Goal: Transaction & Acquisition: Purchase product/service

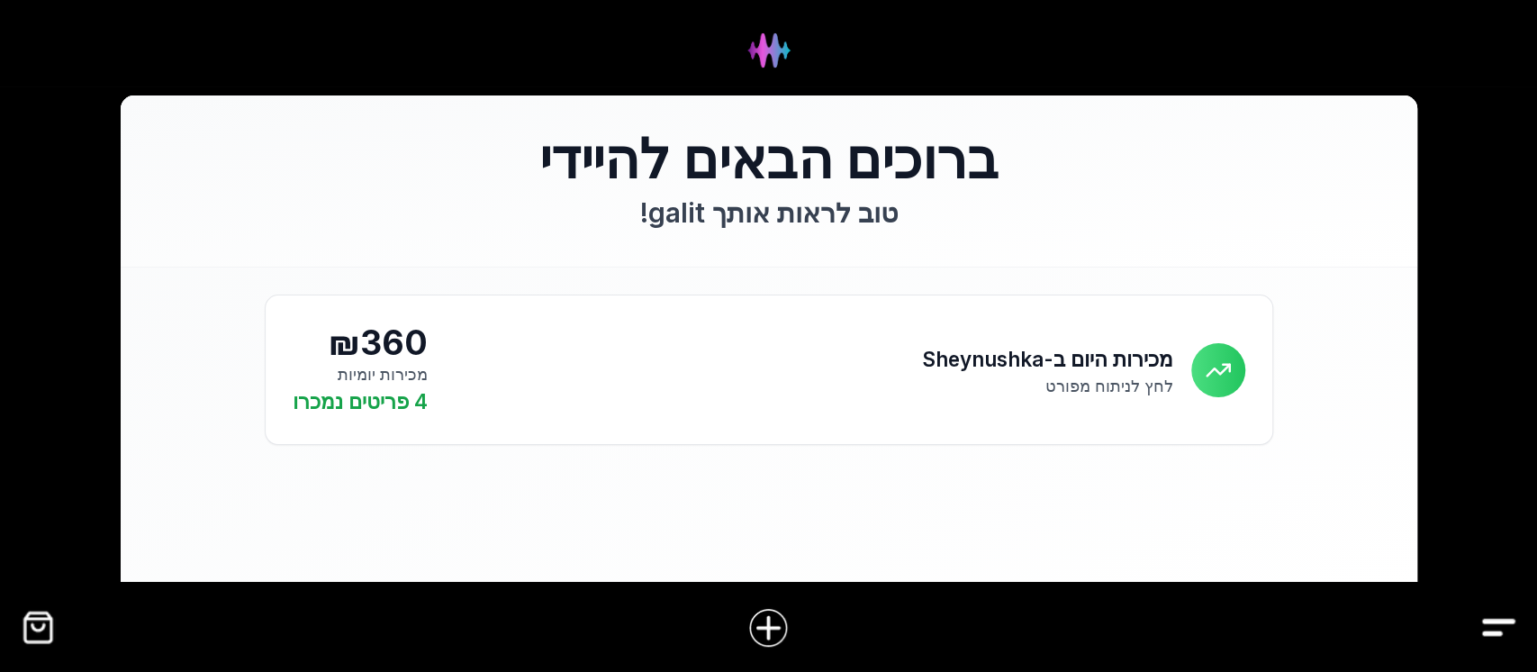
click at [1507, 617] on img "Drawer" at bounding box center [1498, 627] width 41 height 41
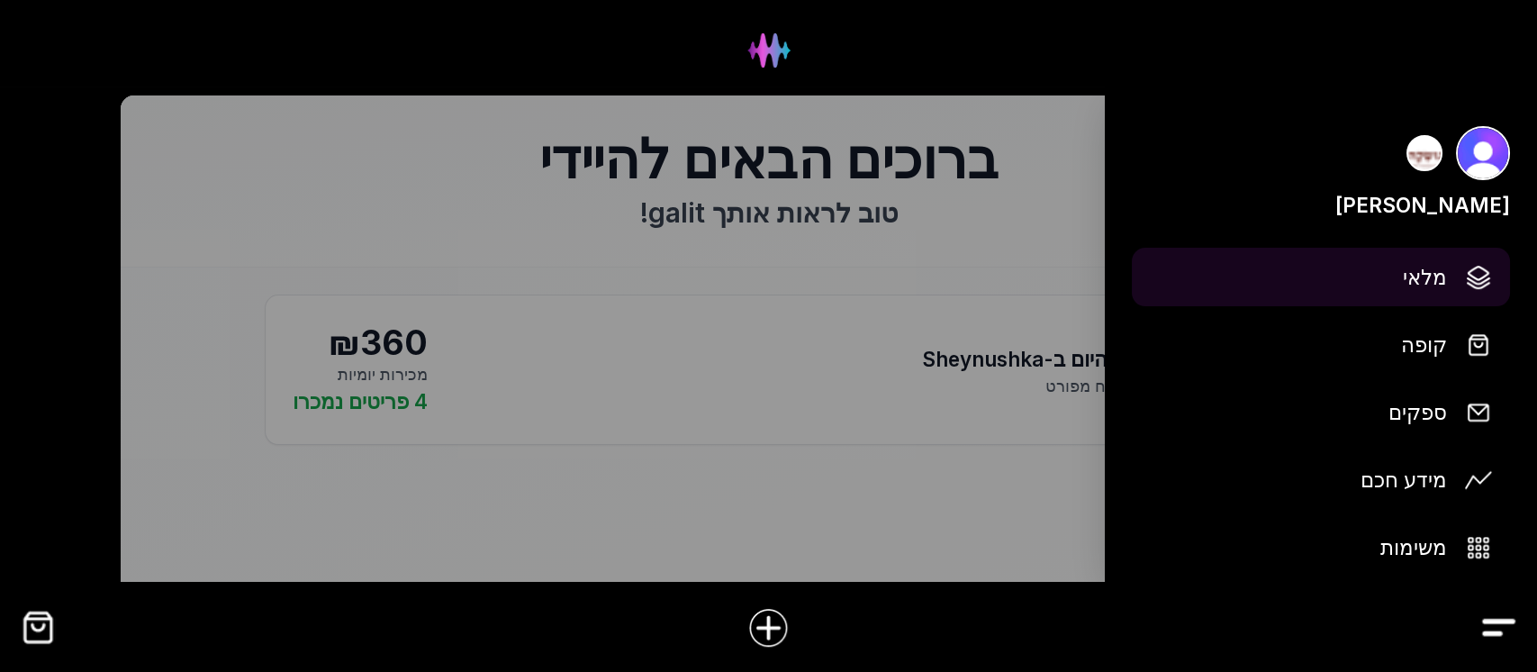
click at [1412, 272] on span "מלאי" at bounding box center [1425, 277] width 44 height 32
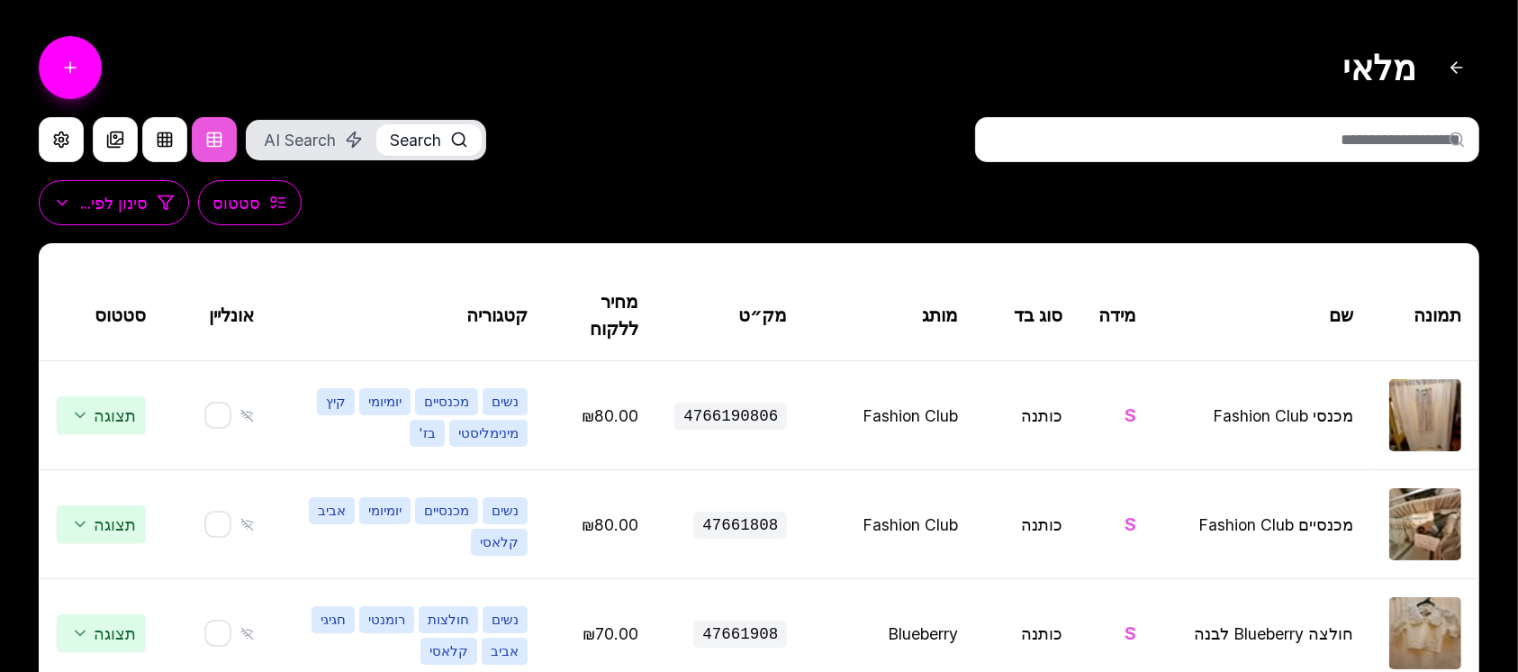
click at [1285, 140] on input "text" at bounding box center [1227, 139] width 504 height 45
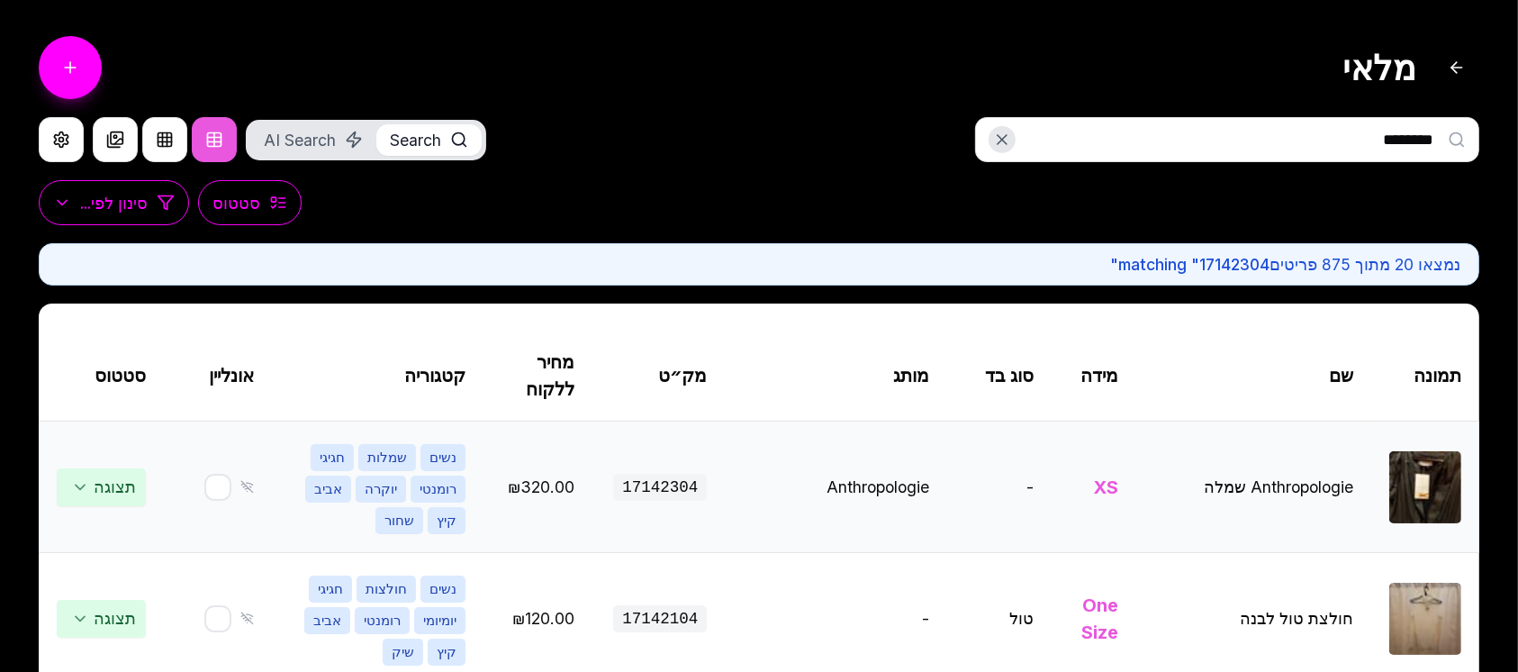
type input "********"
click at [1440, 474] on img at bounding box center [1425, 487] width 72 height 72
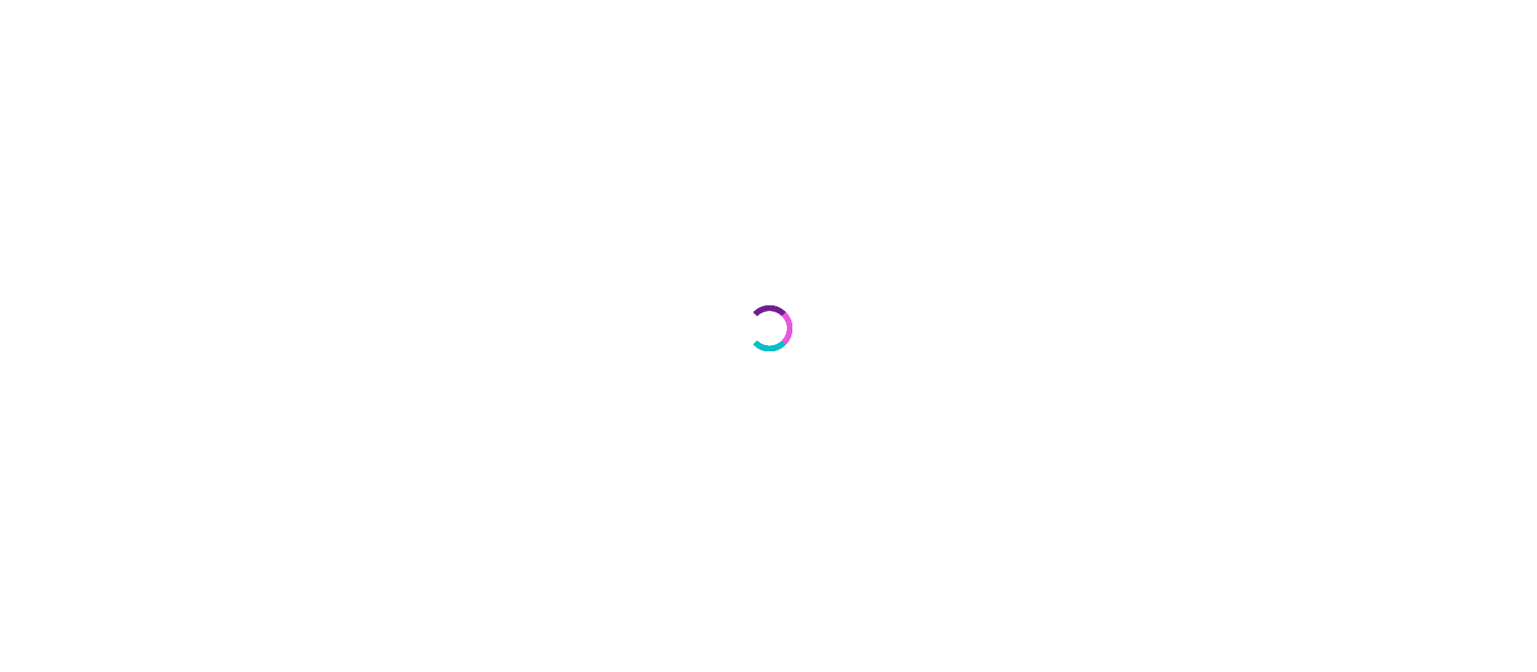
select select "***"
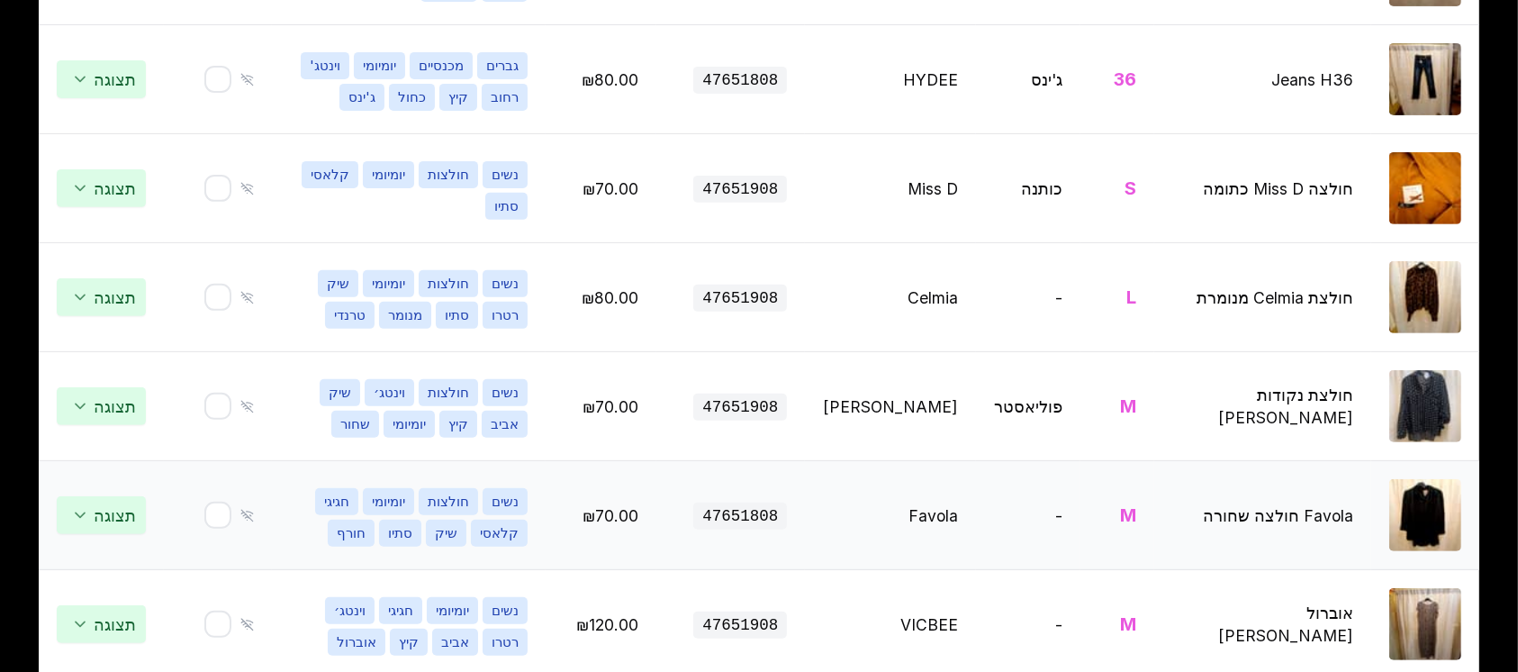
scroll to position [720, 0]
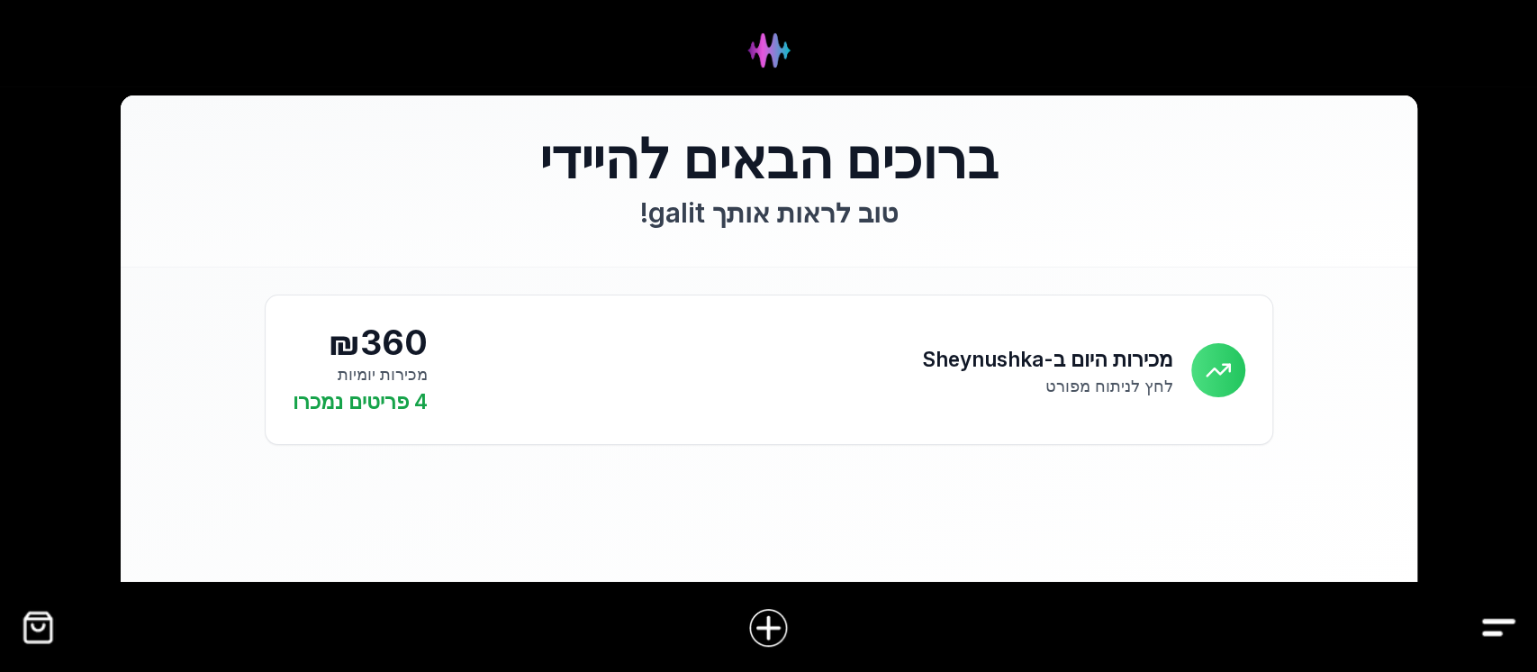
click at [36, 625] on img "קופה" at bounding box center [38, 627] width 41 height 41
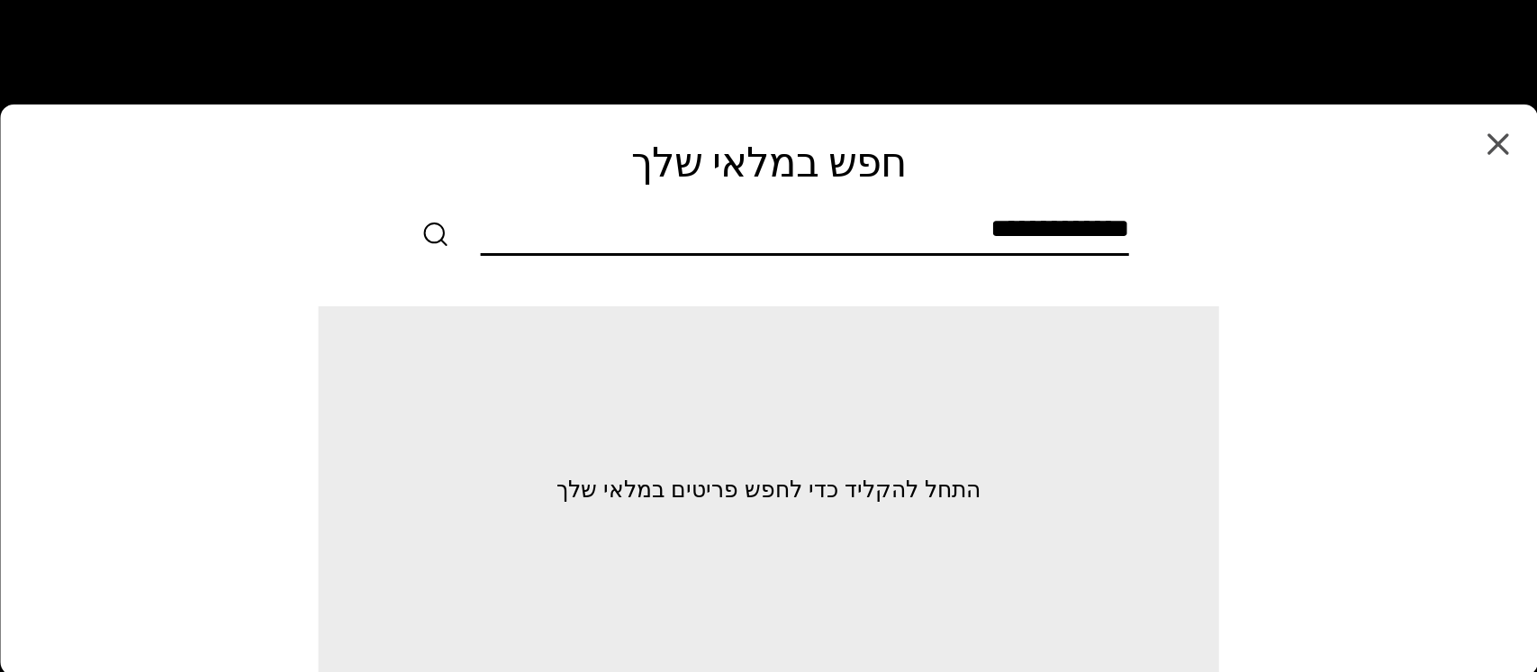
click at [980, 233] on input "text" at bounding box center [805, 232] width 648 height 41
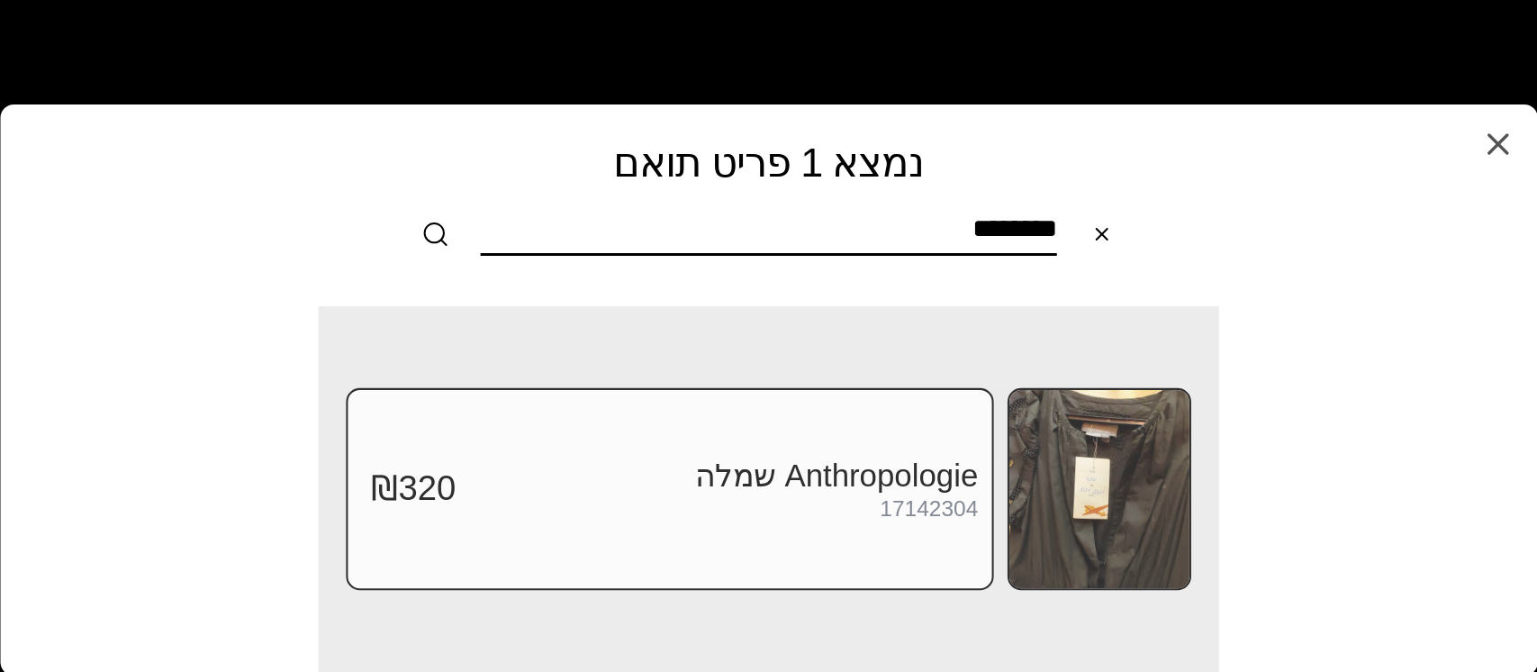
type input "********"
click at [752, 511] on div "Anthropologie שמלה 17142304" at bounding box center [717, 489] width 522 height 64
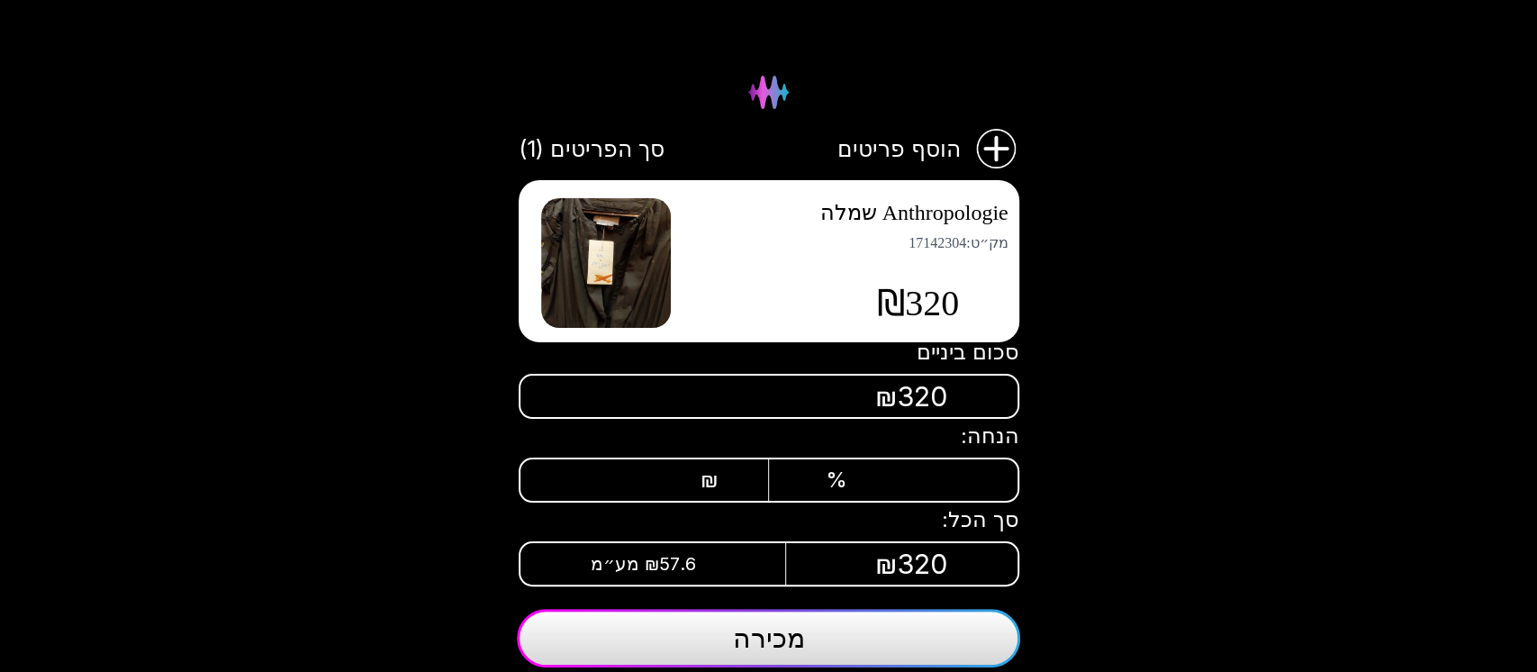
click at [876, 632] on button "מכירה" at bounding box center [768, 638] width 503 height 59
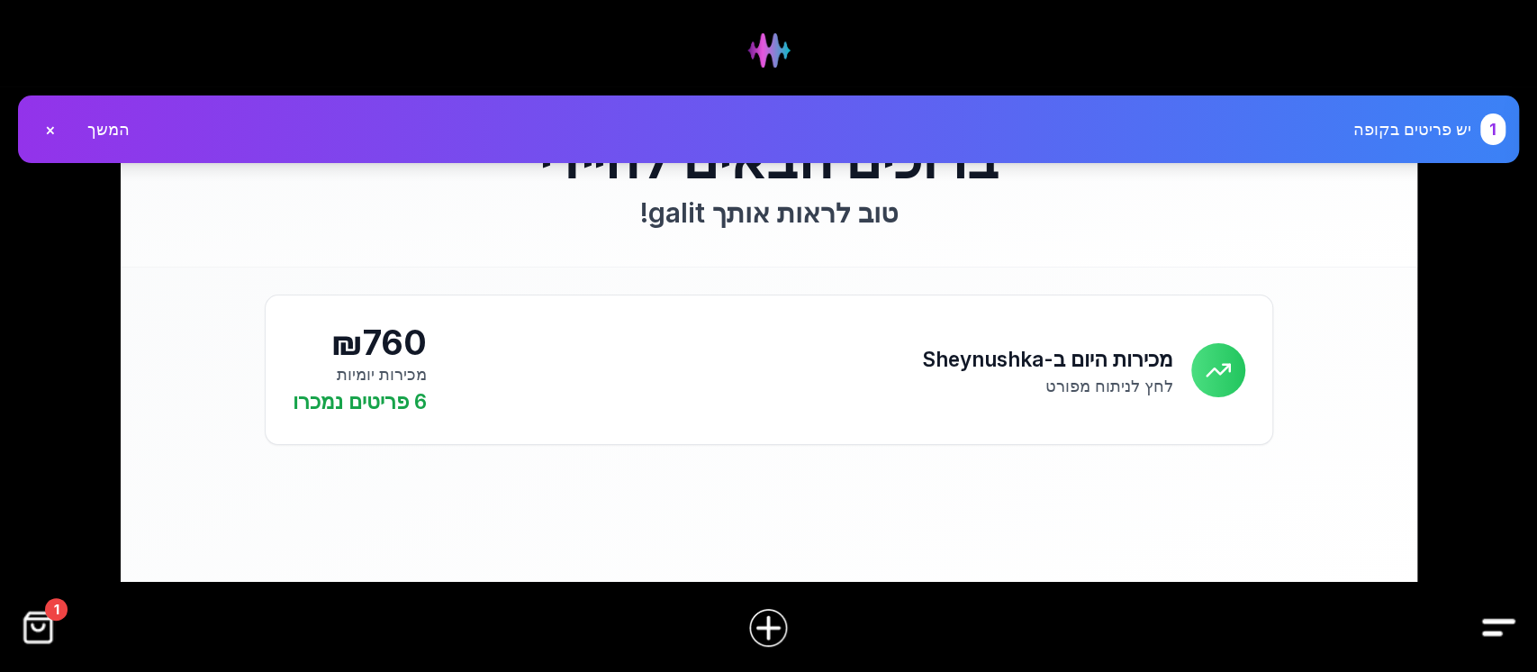
click at [36, 629] on img "קופה" at bounding box center [38, 627] width 41 height 41
click at [32, 636] on img "קופה" at bounding box center [38, 627] width 41 height 41
click at [50, 621] on img "קופה" at bounding box center [38, 627] width 41 height 41
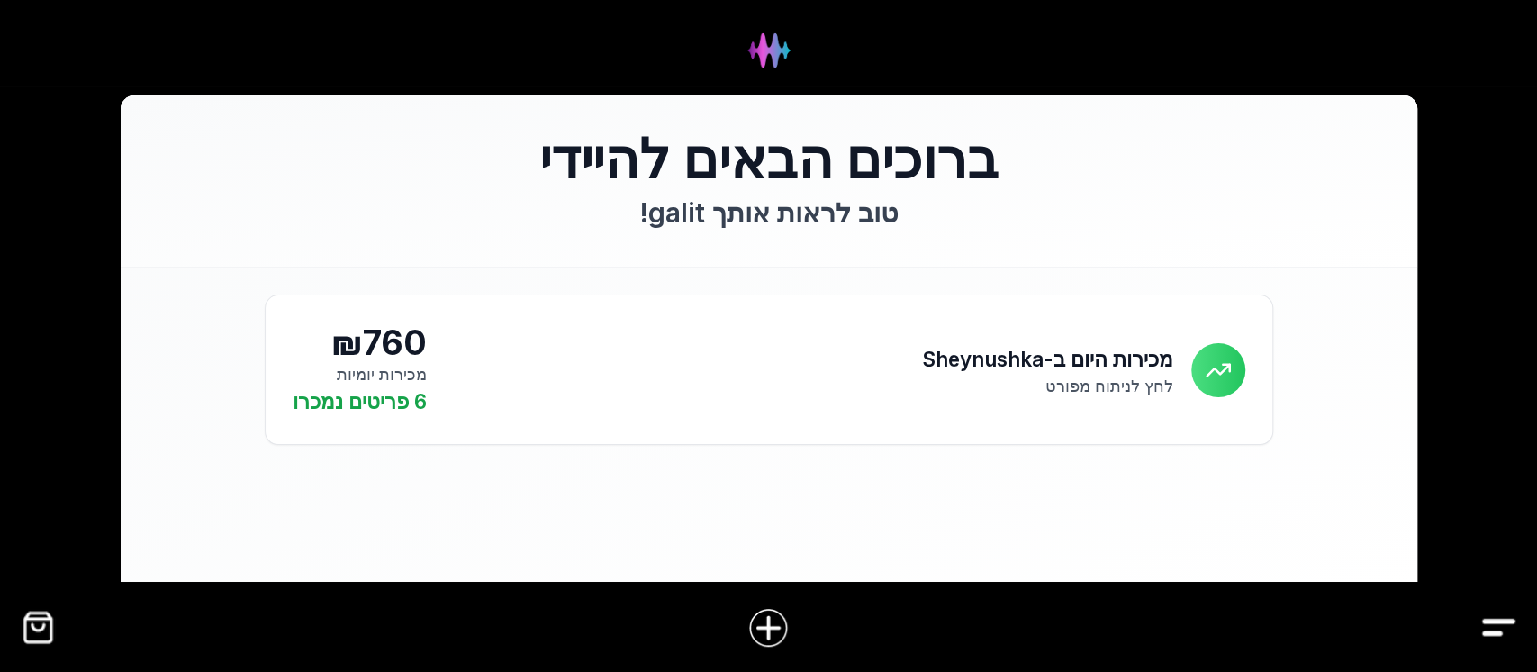
click at [31, 615] on img "קופה" at bounding box center [38, 627] width 41 height 41
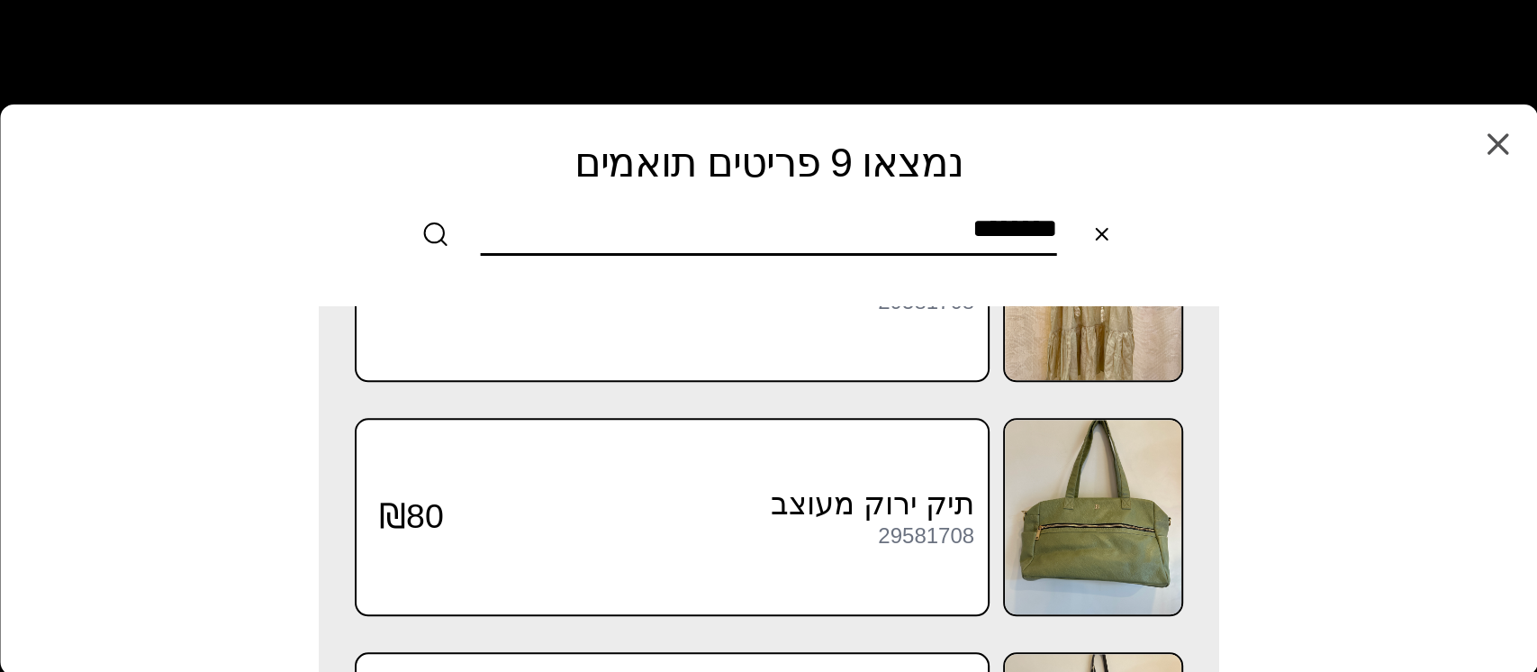
scroll to position [1757, 0]
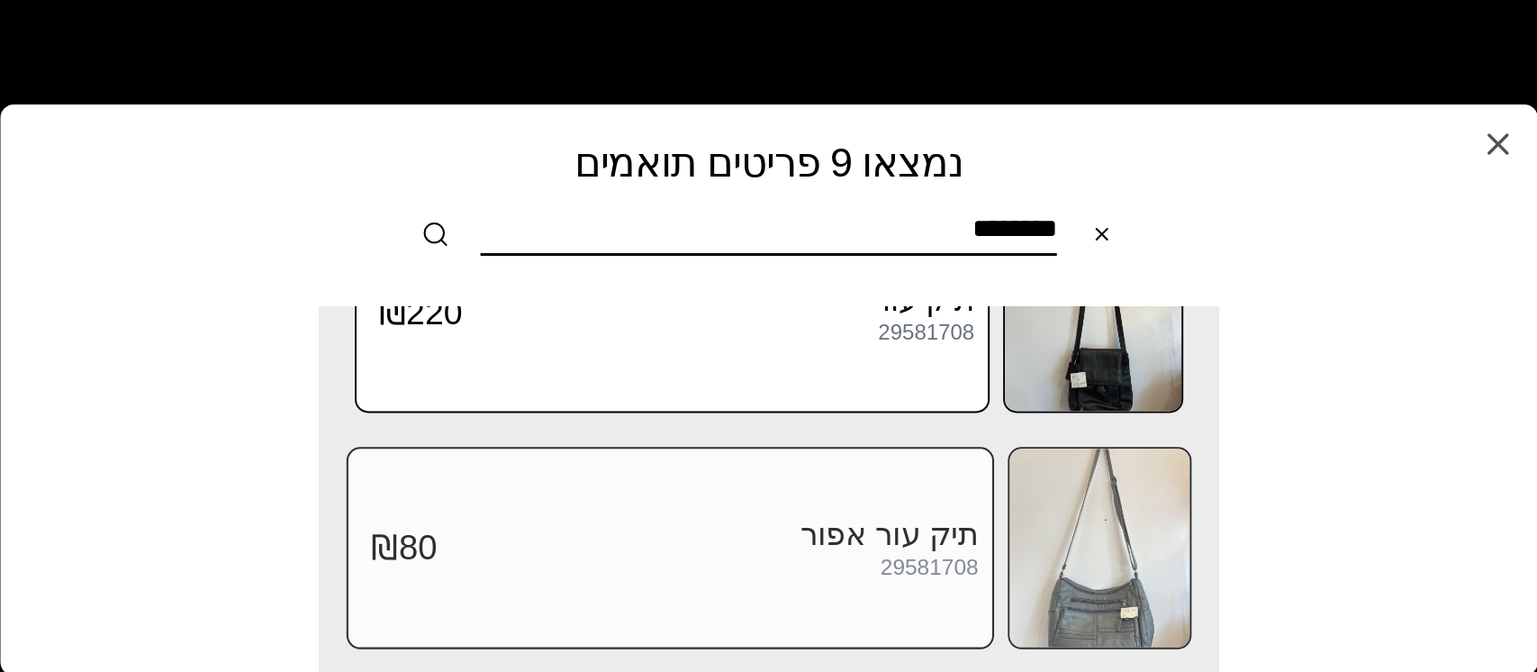
type input "********"
click at [1116, 550] on img at bounding box center [1099, 547] width 180 height 198
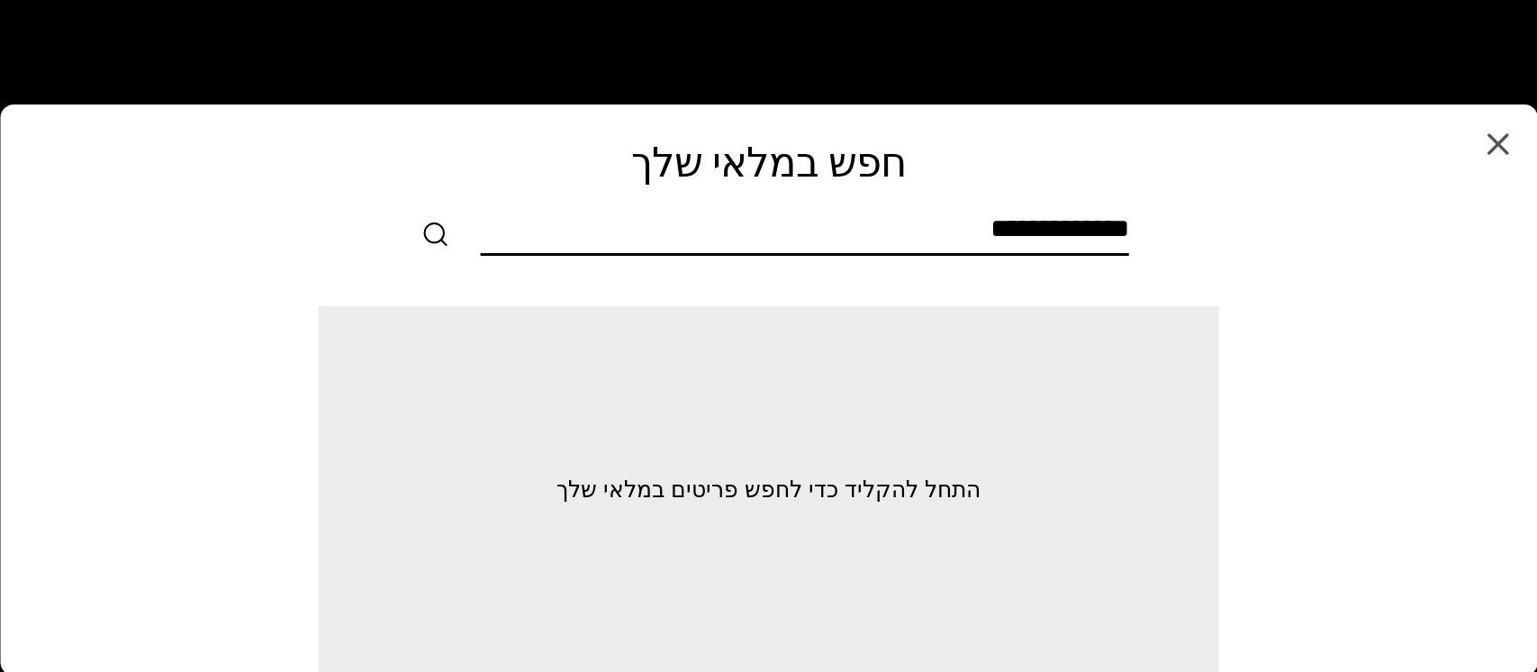
scroll to position [0, 0]
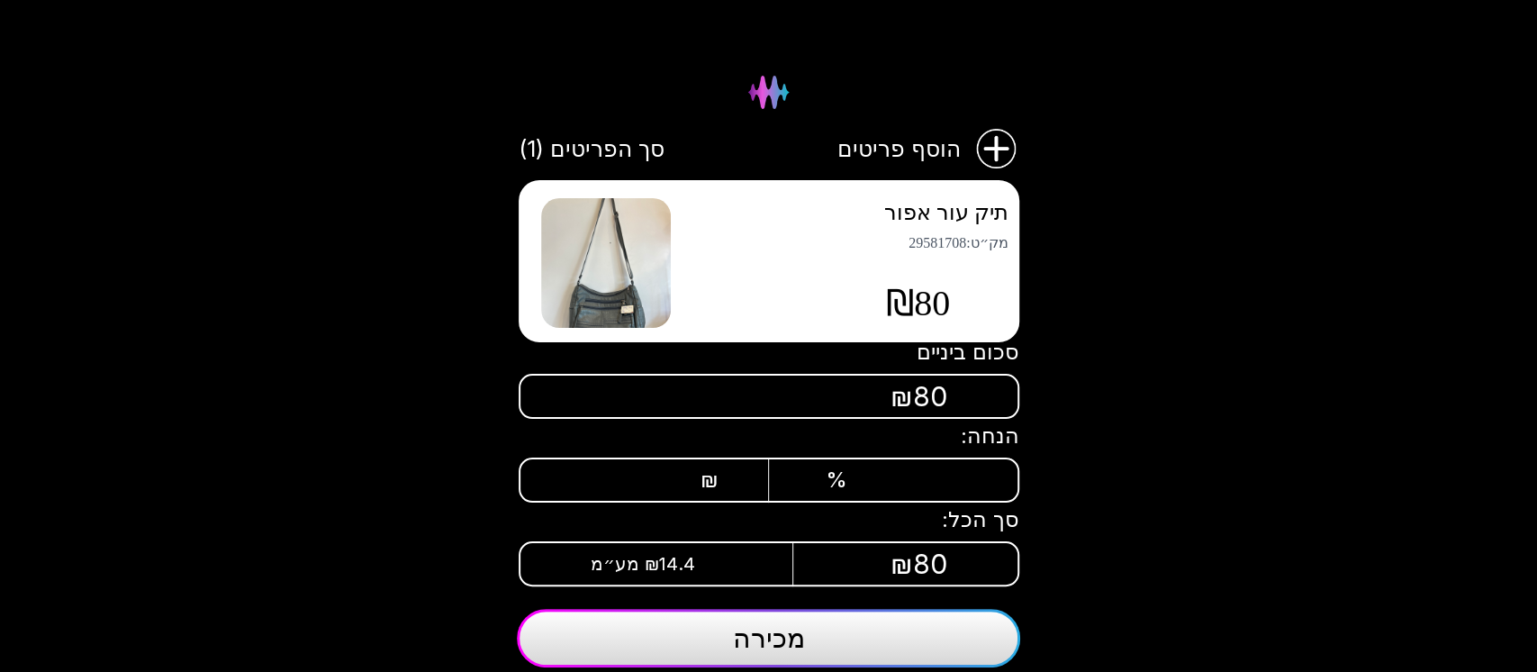
click at [618, 292] on img at bounding box center [606, 263] width 130 height 130
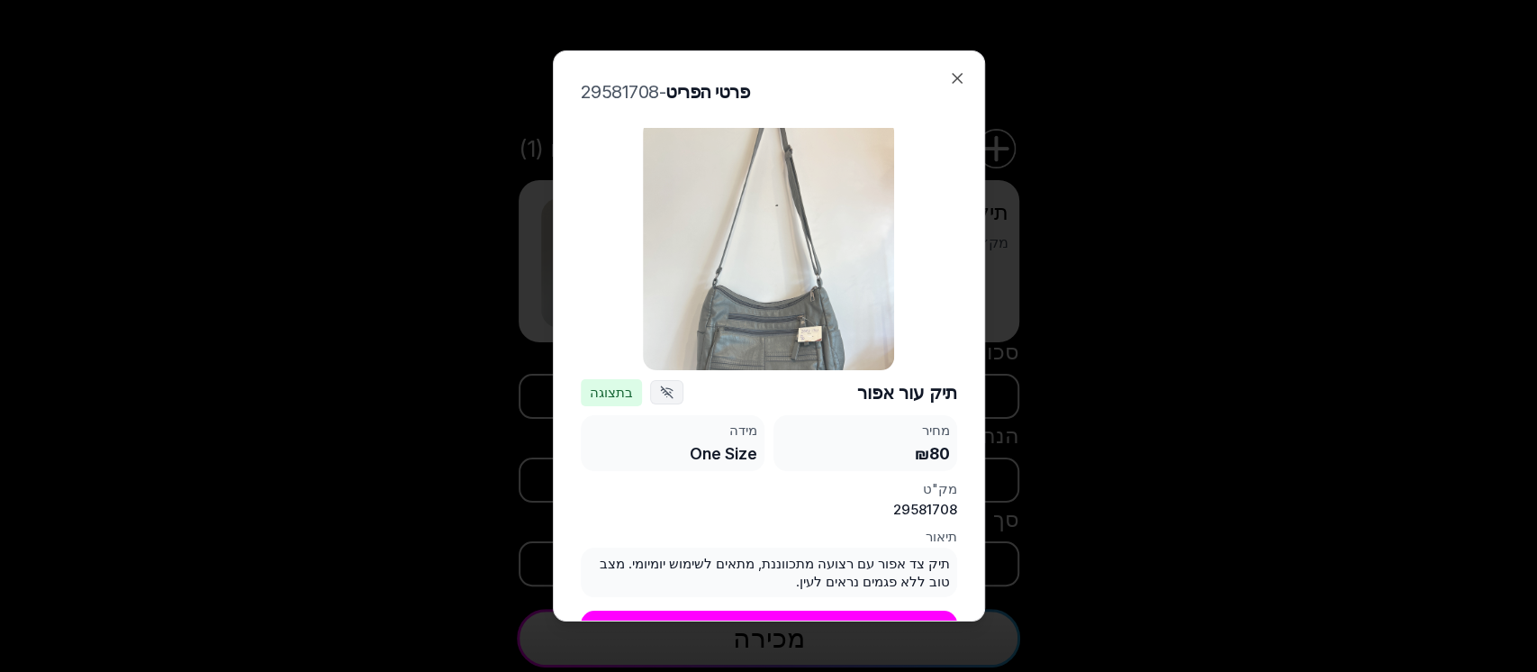
scroll to position [12, 0]
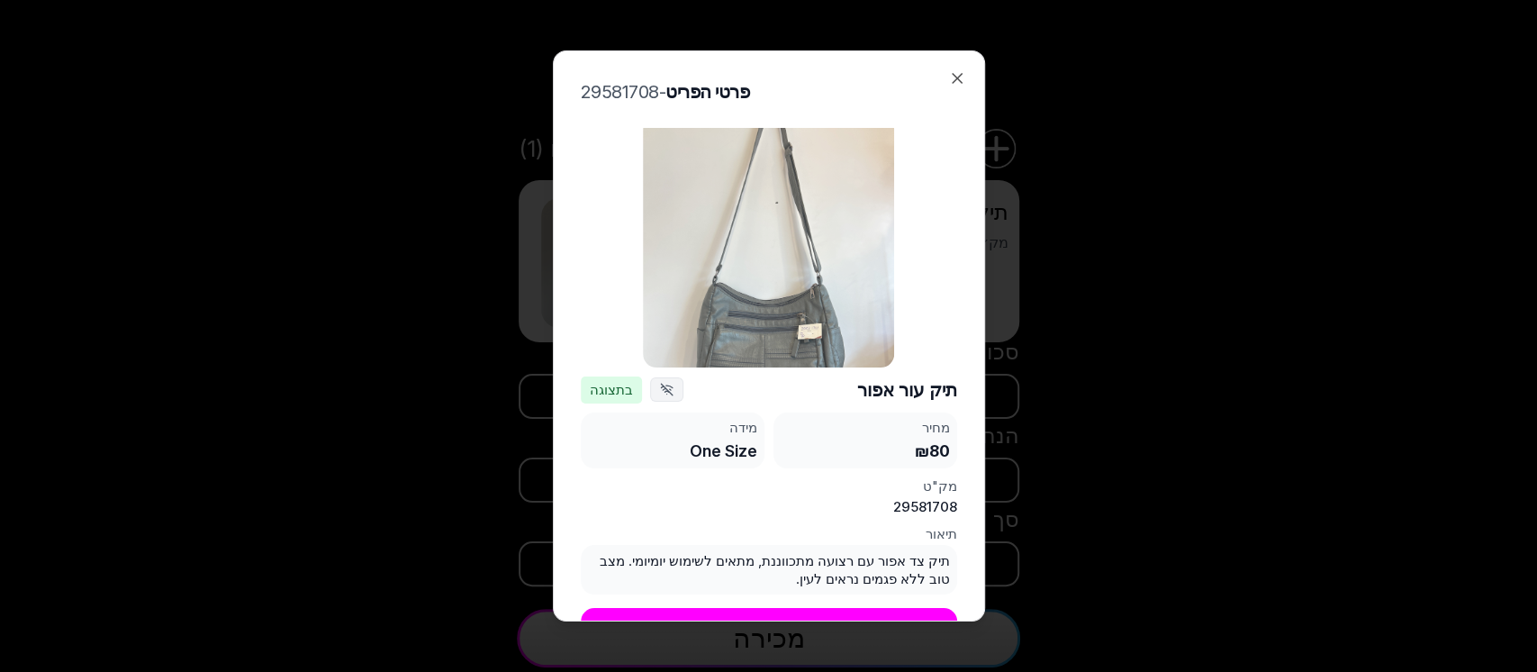
click at [781, 287] on img at bounding box center [768, 241] width 251 height 251
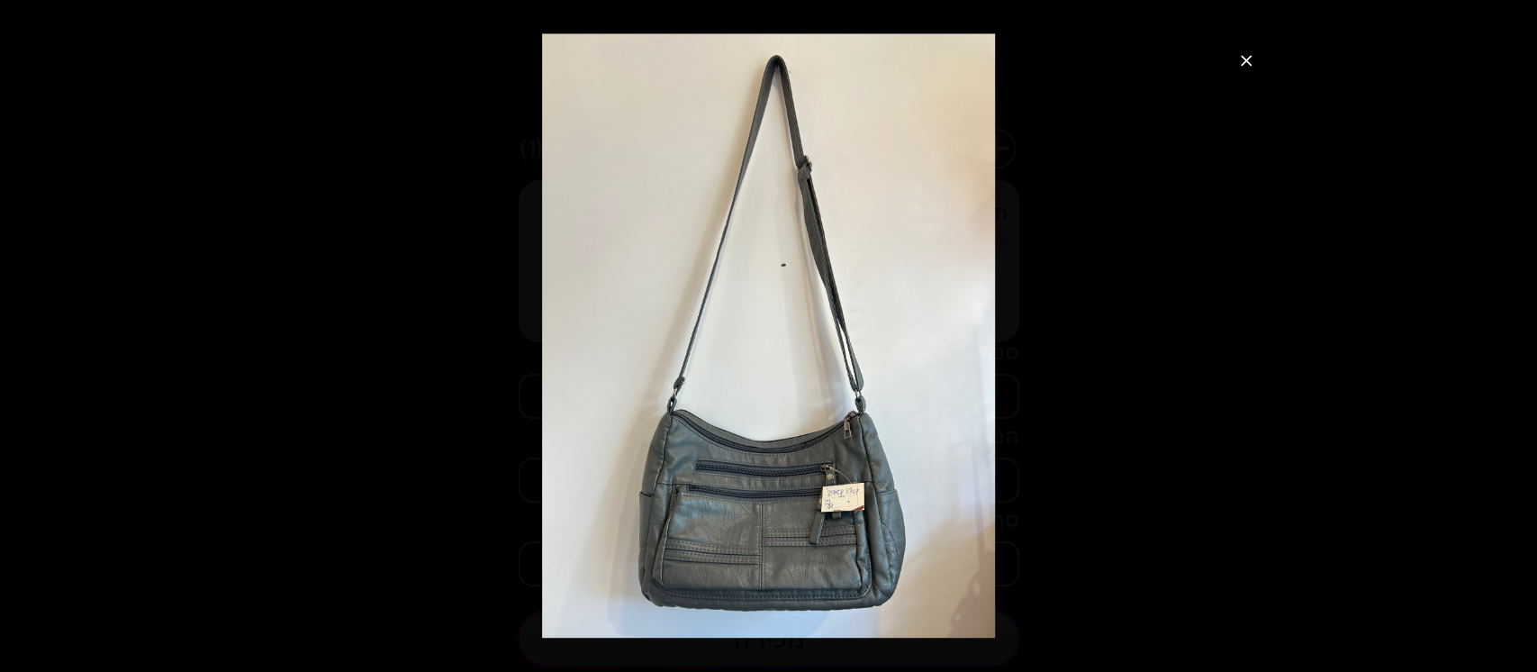
click at [1240, 62] on icon "סגור תצוגת תמונה" at bounding box center [1246, 60] width 18 height 18
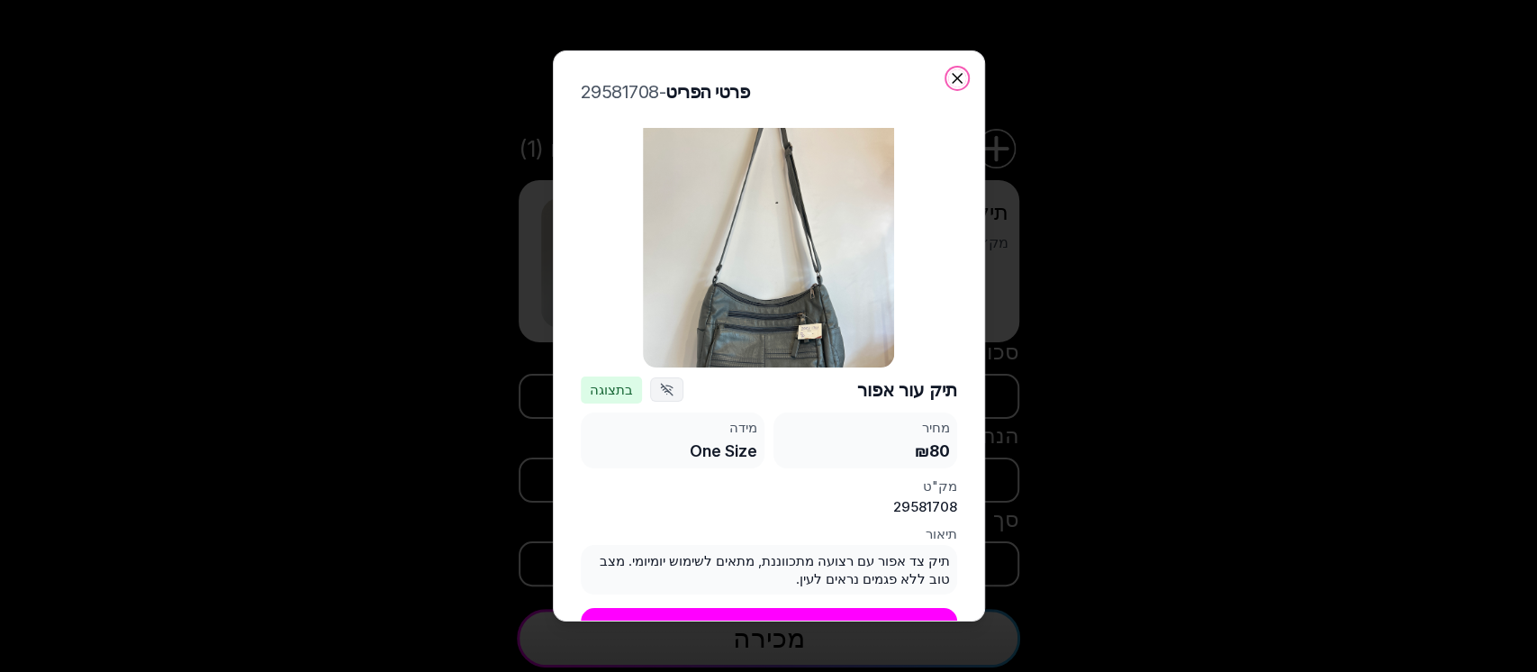
click at [958, 76] on icon "button" at bounding box center [956, 78] width 9 height 9
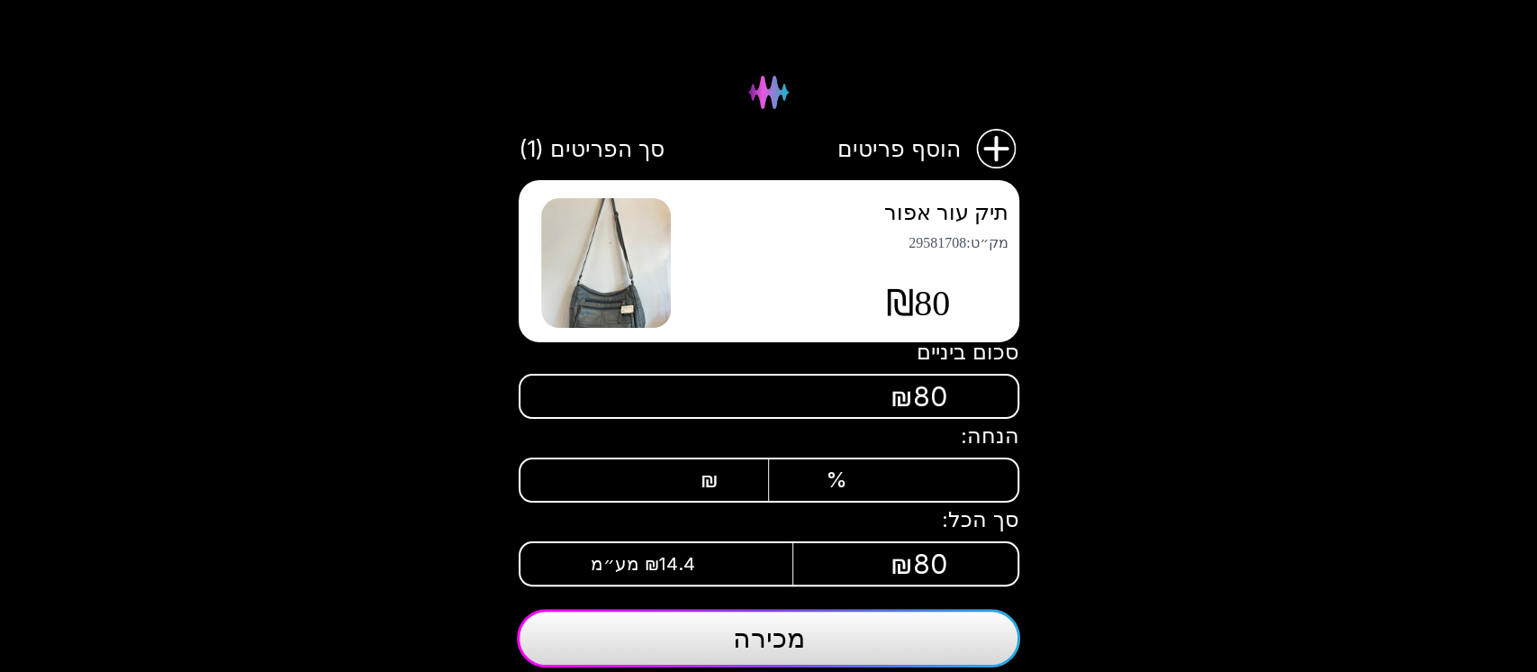
click at [802, 641] on span "מכירה" at bounding box center [769, 637] width 72 height 32
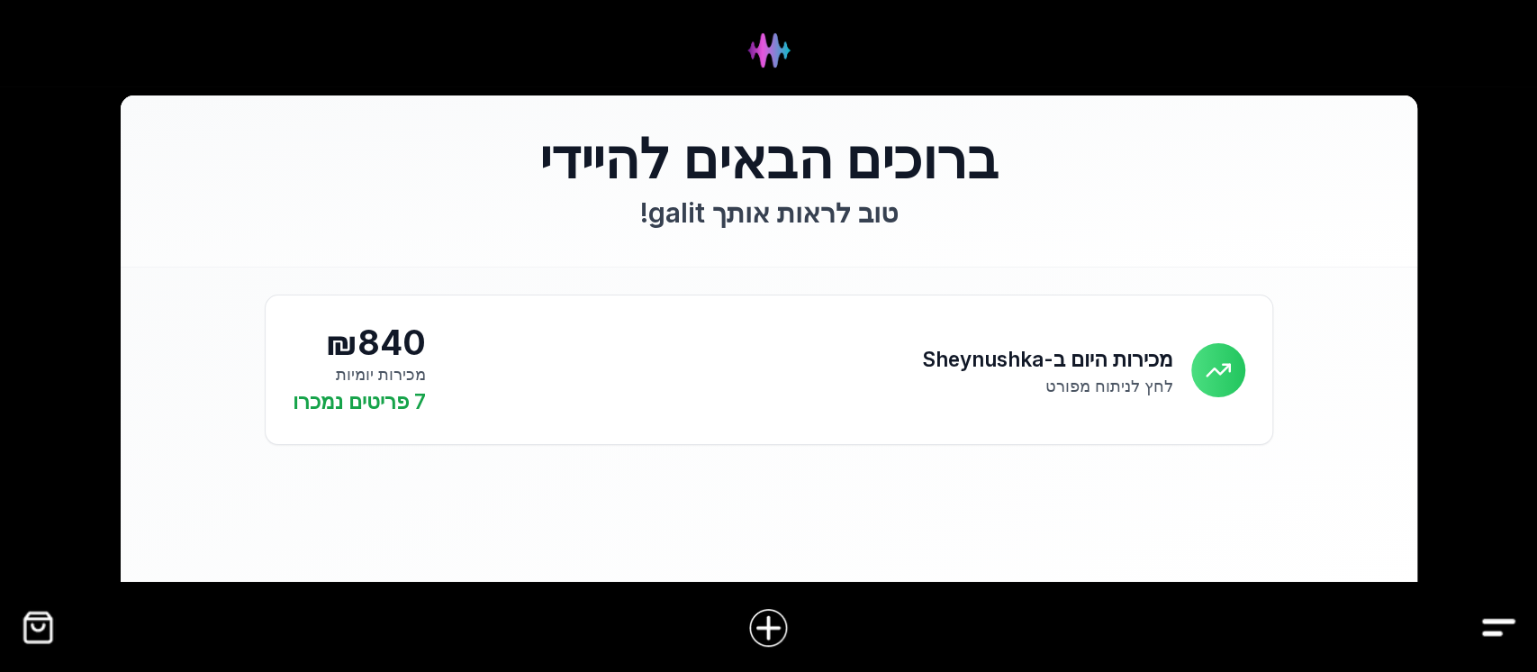
click at [29, 635] on img "קופה" at bounding box center [38, 627] width 41 height 41
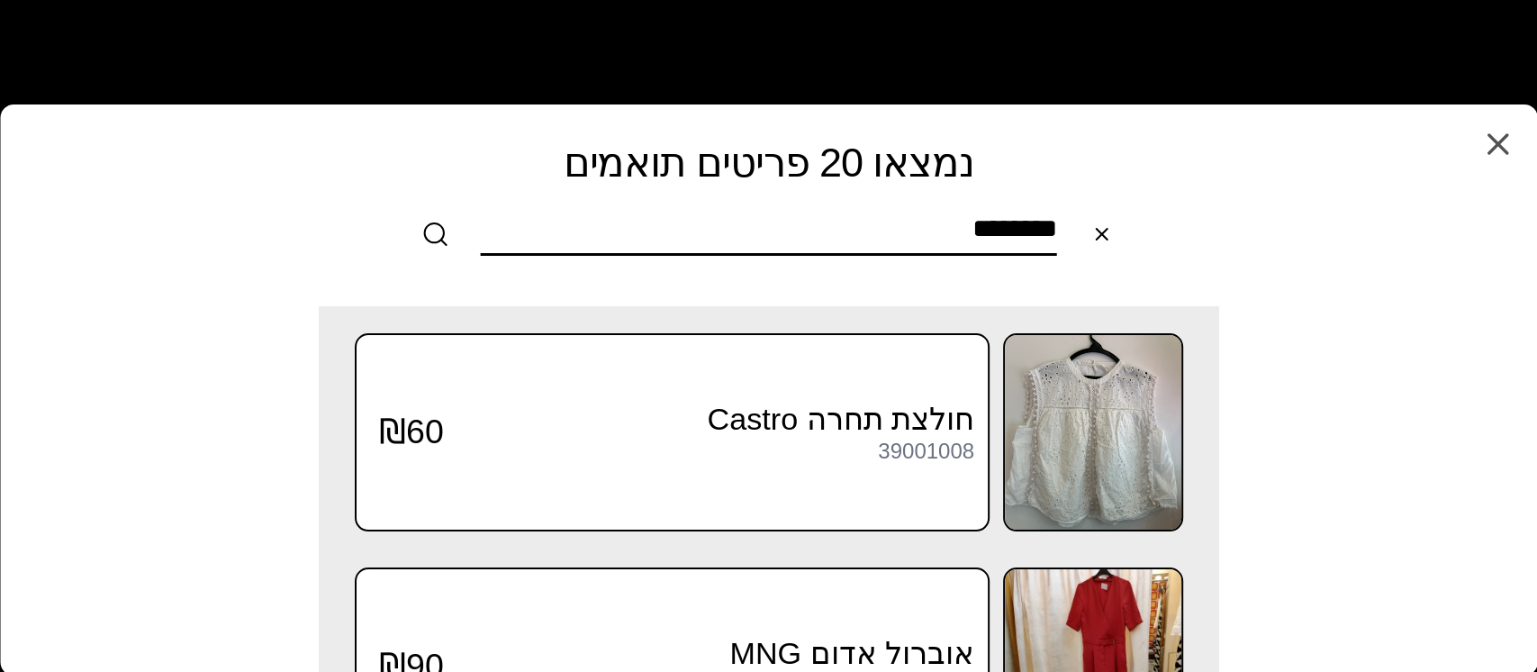
click at [426, 234] on icon at bounding box center [435, 234] width 29 height 29
drag, startPoint x: 908, startPoint y: 212, endPoint x: 1116, endPoint y: 221, distance: 208.1
click at [1116, 221] on div "********" at bounding box center [769, 233] width 720 height 43
drag, startPoint x: 917, startPoint y: 243, endPoint x: 1200, endPoint y: 270, distance: 284.0
click at [1200, 270] on div "נמצאו 20 פריטים תואמים חפש [PERSON_NAME] 20 פריטים דומים שנמצאו במלאי שלך, או צ…" at bounding box center [769, 198] width 1530 height 180
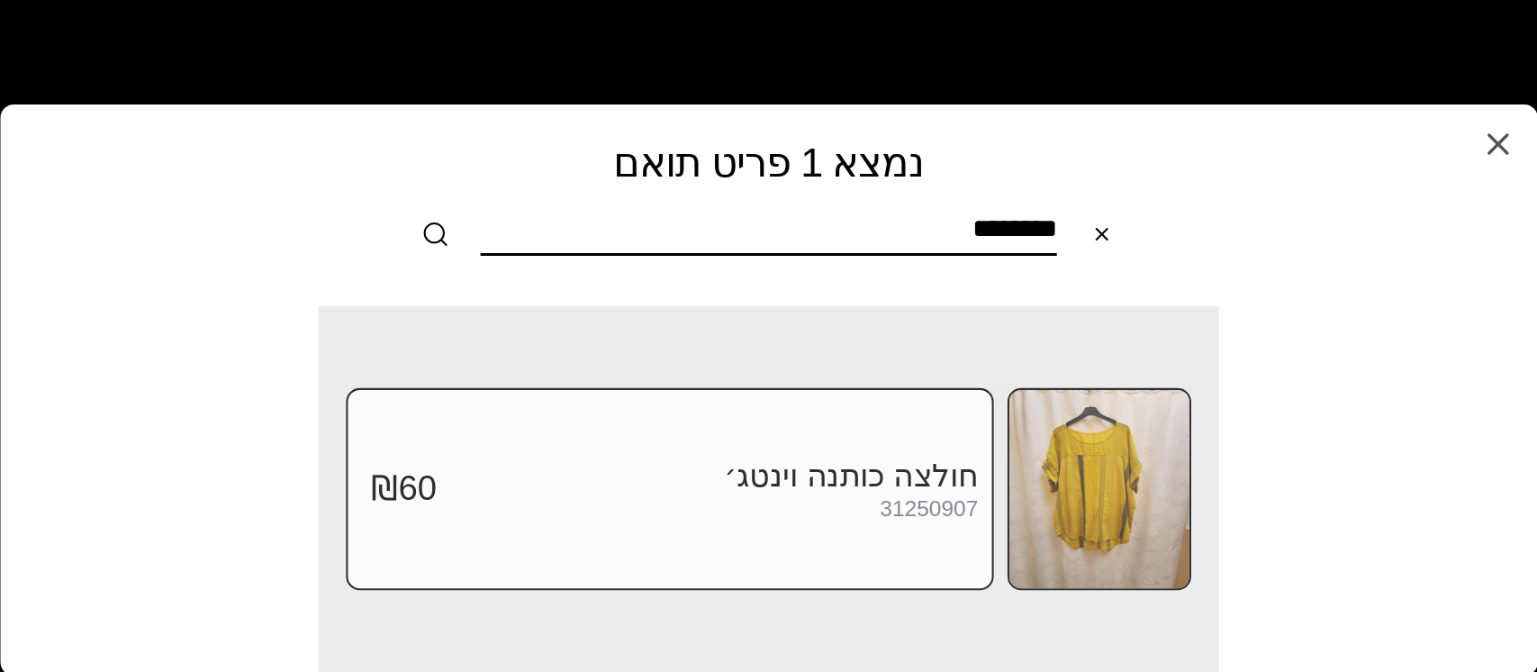
type input "********"
click at [1131, 482] on img at bounding box center [1099, 489] width 180 height 198
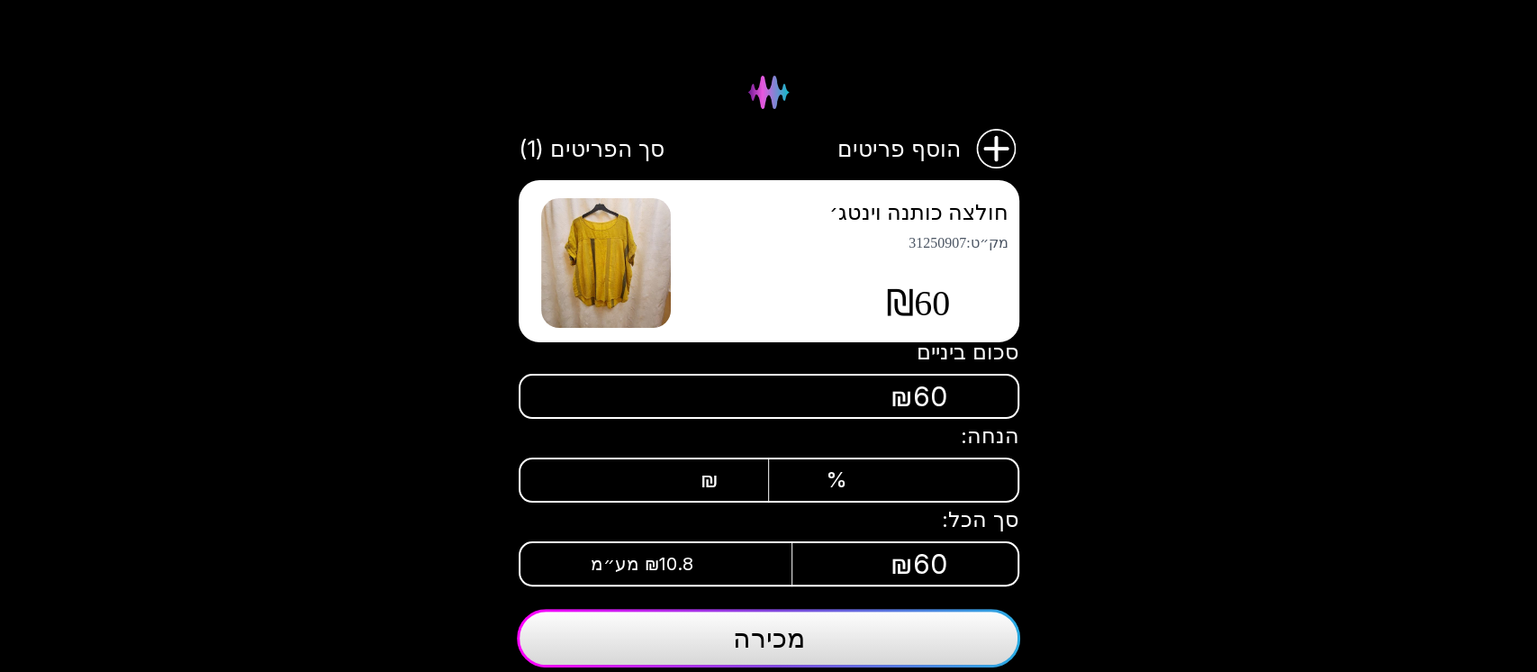
click at [806, 644] on button "מכירה" at bounding box center [768, 638] width 503 height 59
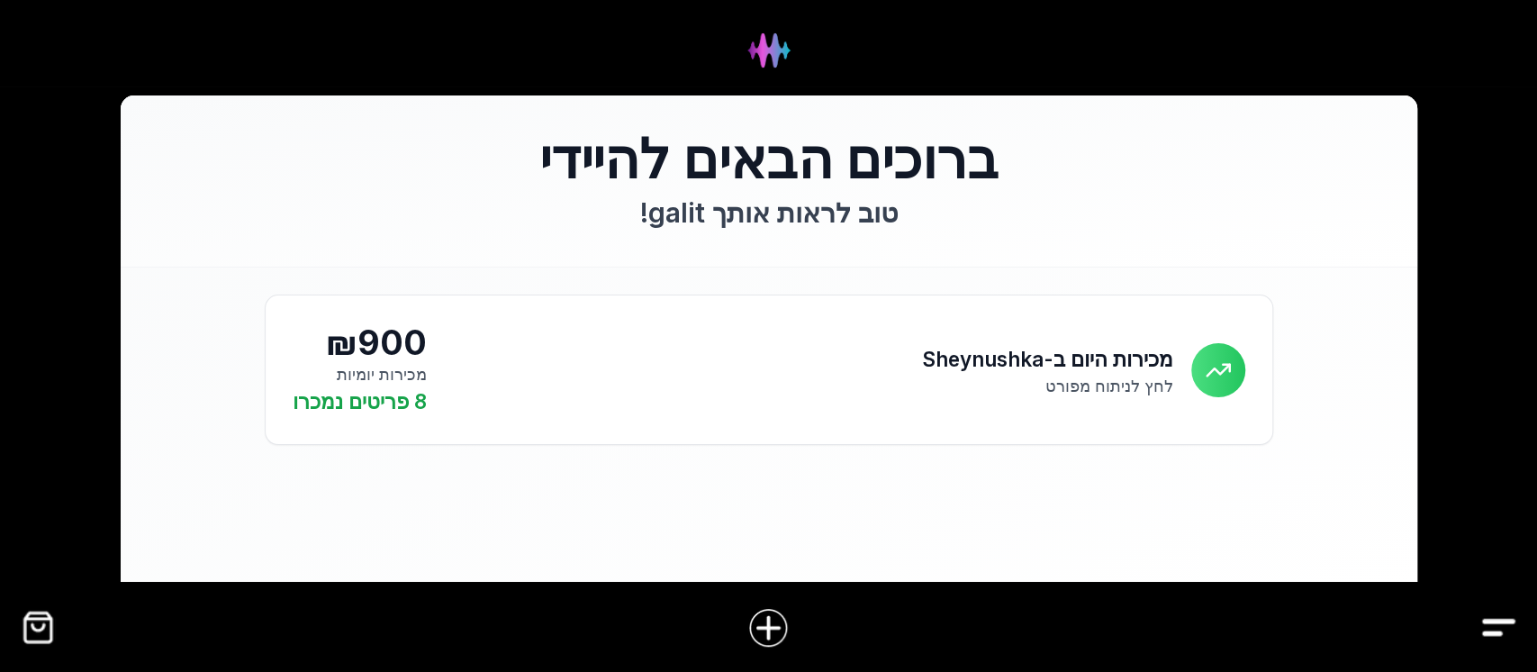
click at [30, 633] on img "קופה" at bounding box center [38, 627] width 41 height 41
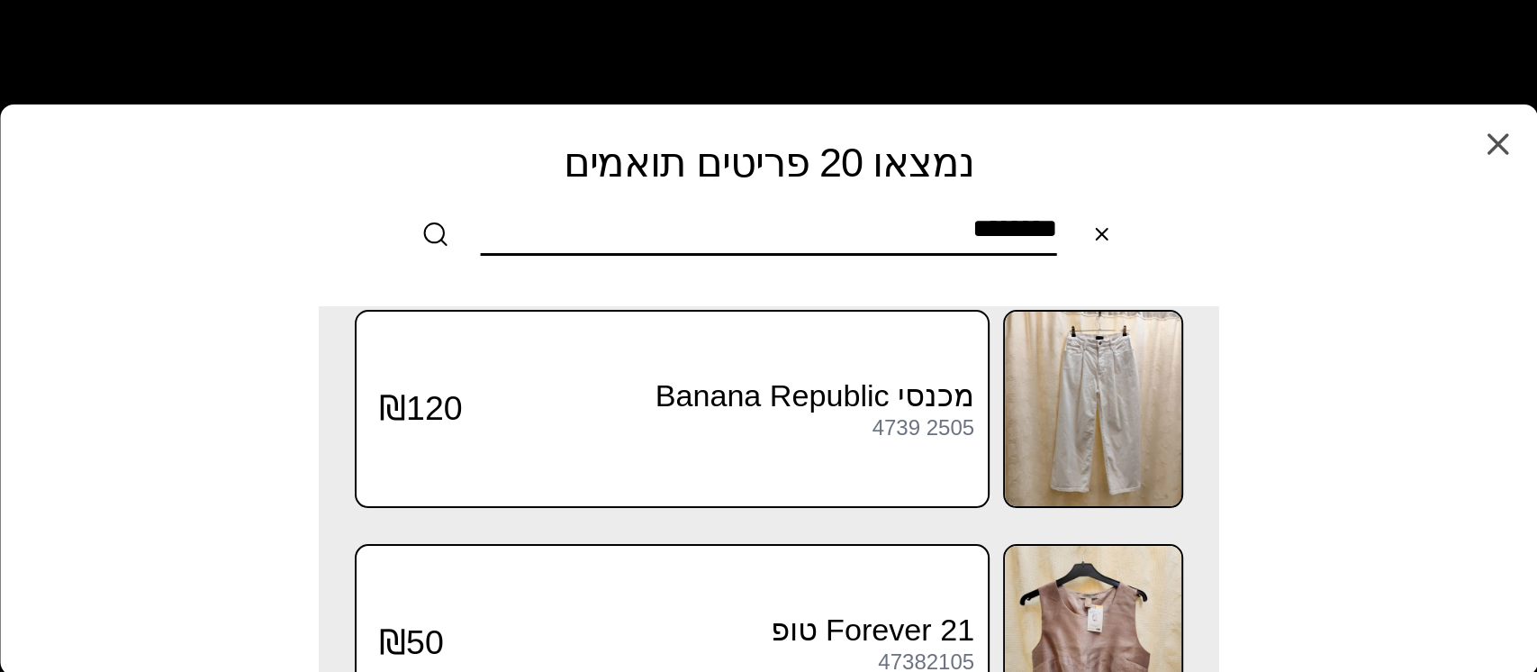
scroll to position [120, 0]
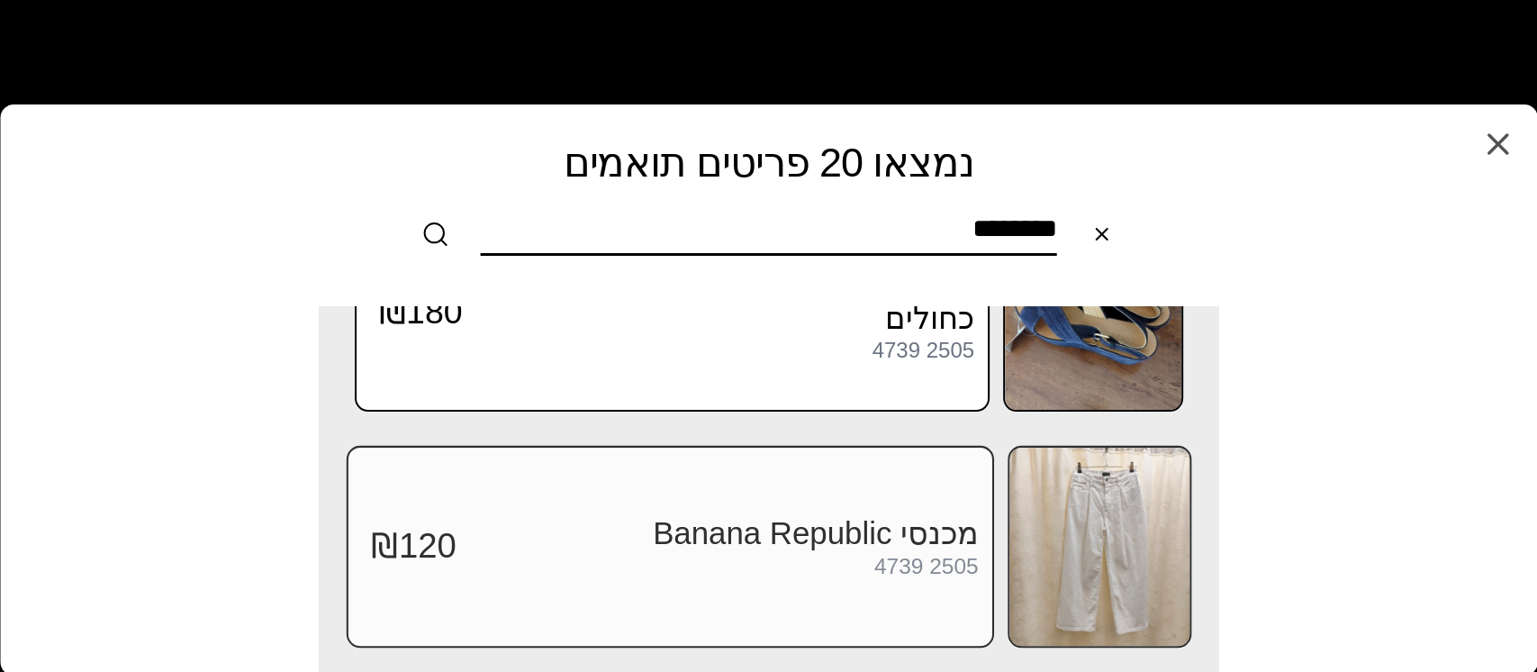
type input "********"
click at [1110, 551] on img at bounding box center [1099, 546] width 180 height 198
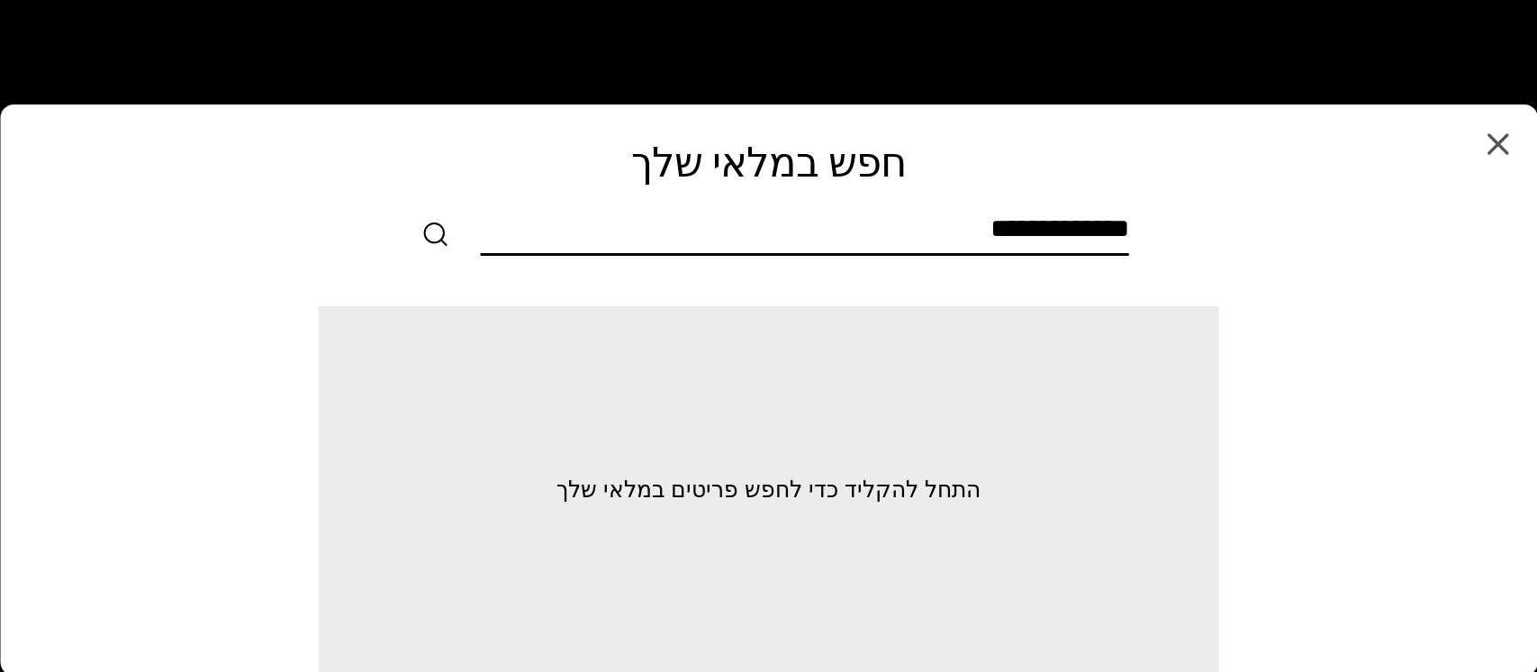
scroll to position [0, 0]
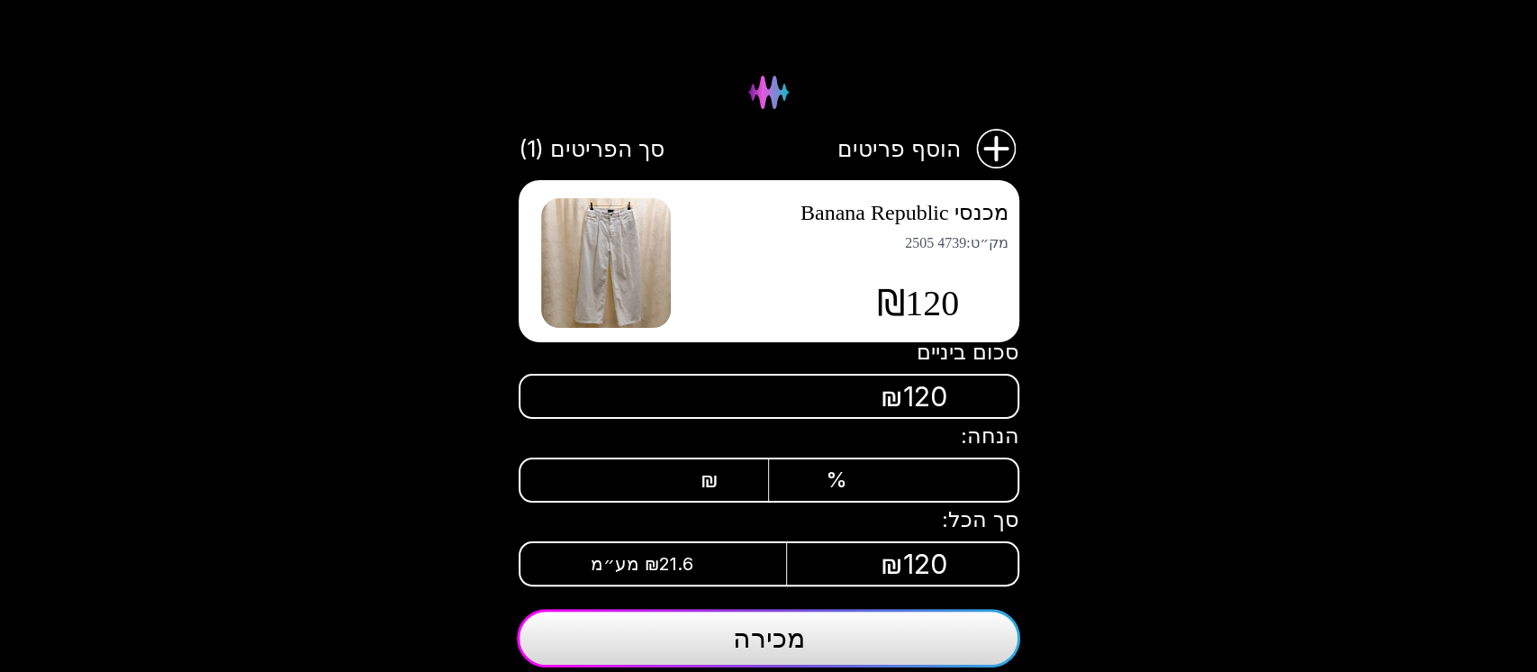
click at [617, 474] on div "₪" at bounding box center [662, 479] width 113 height 25
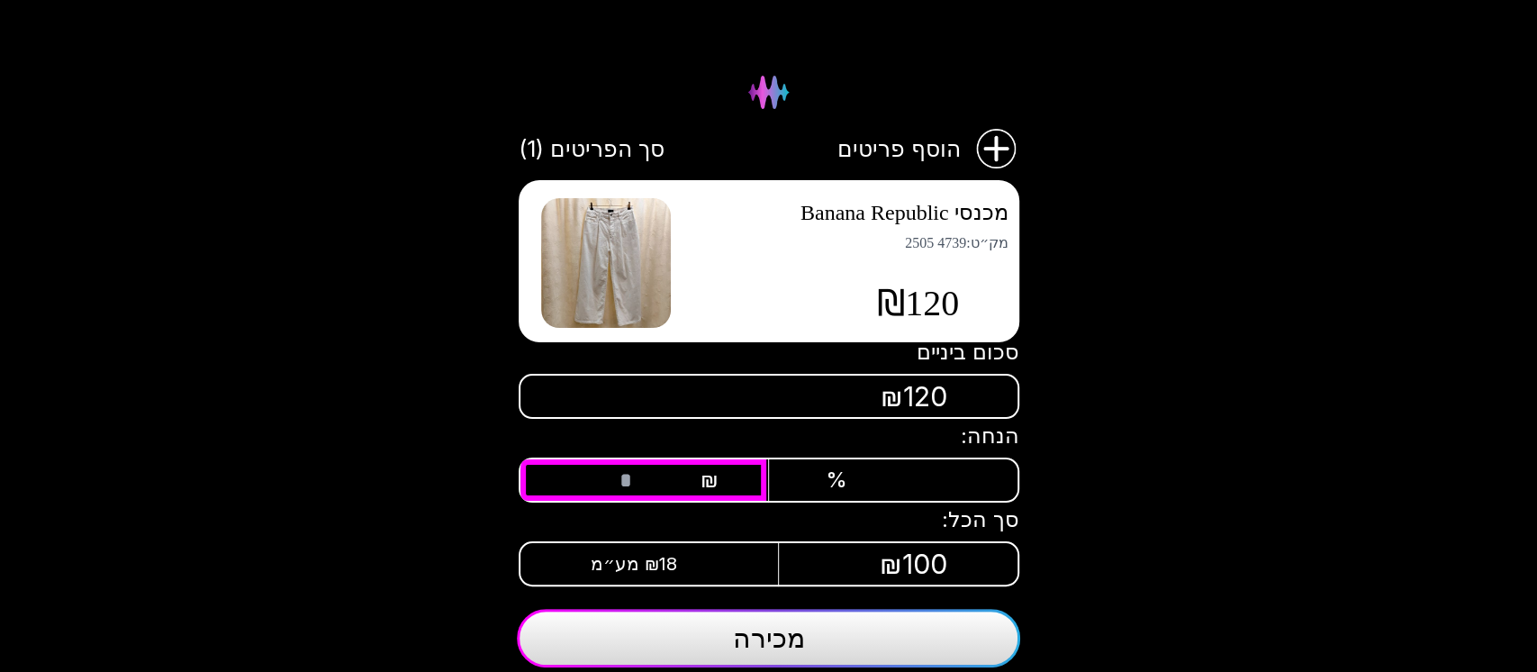
type input "*"
type input "**"
click at [779, 631] on span "מכירה" at bounding box center [769, 637] width 72 height 32
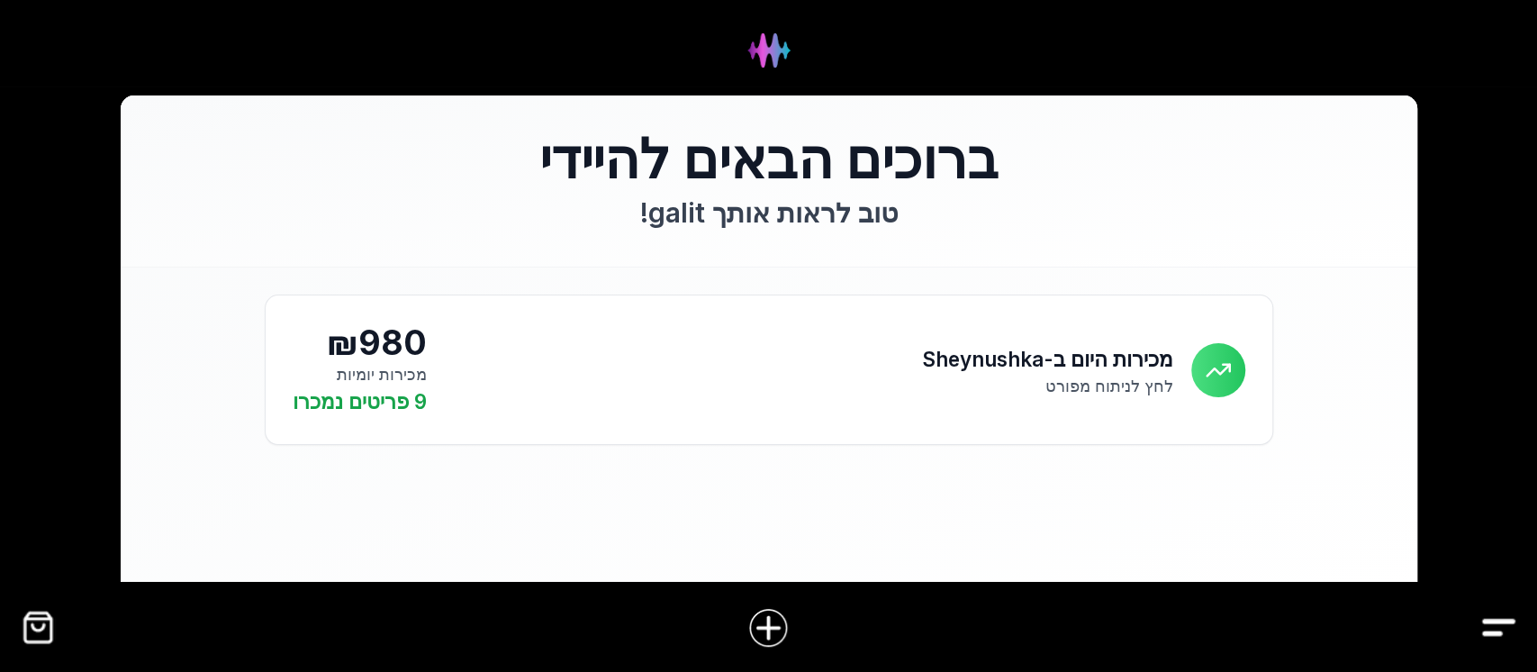
click at [43, 623] on img "קופה" at bounding box center [38, 627] width 41 height 41
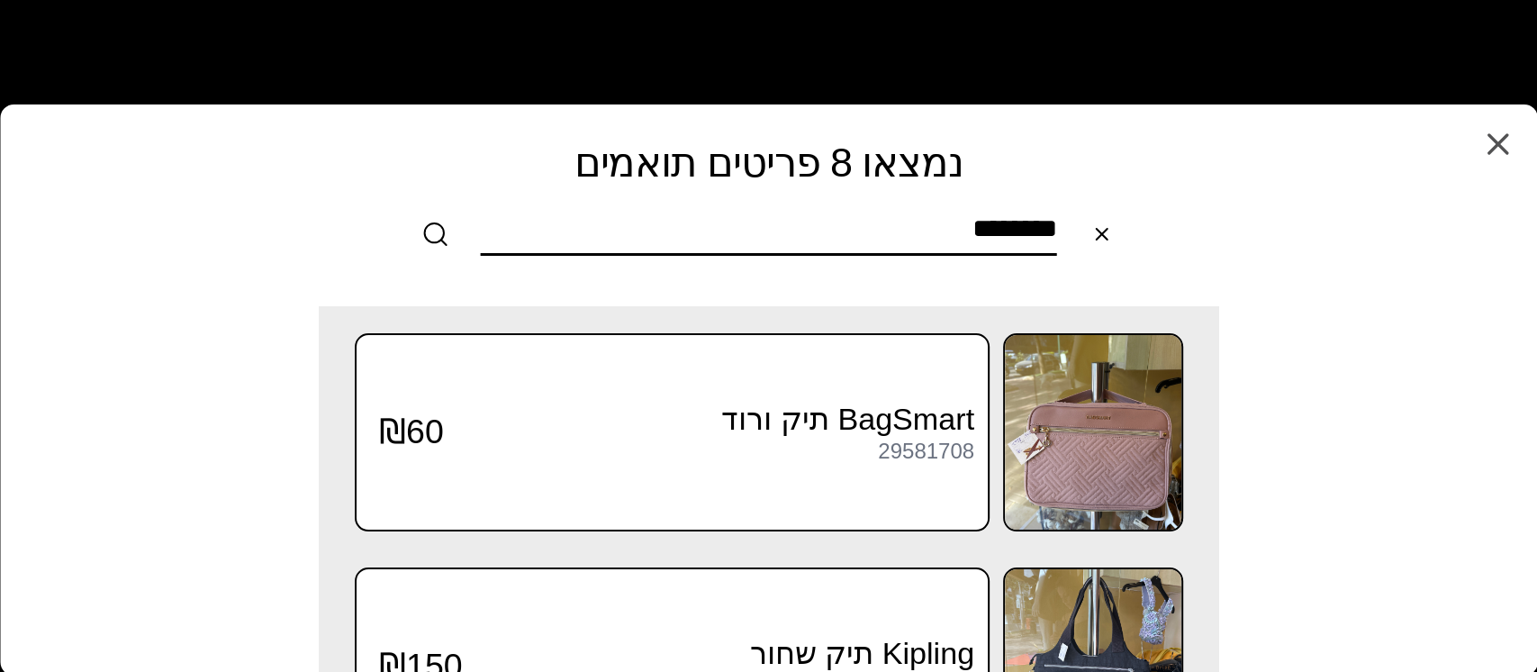
type input "********"
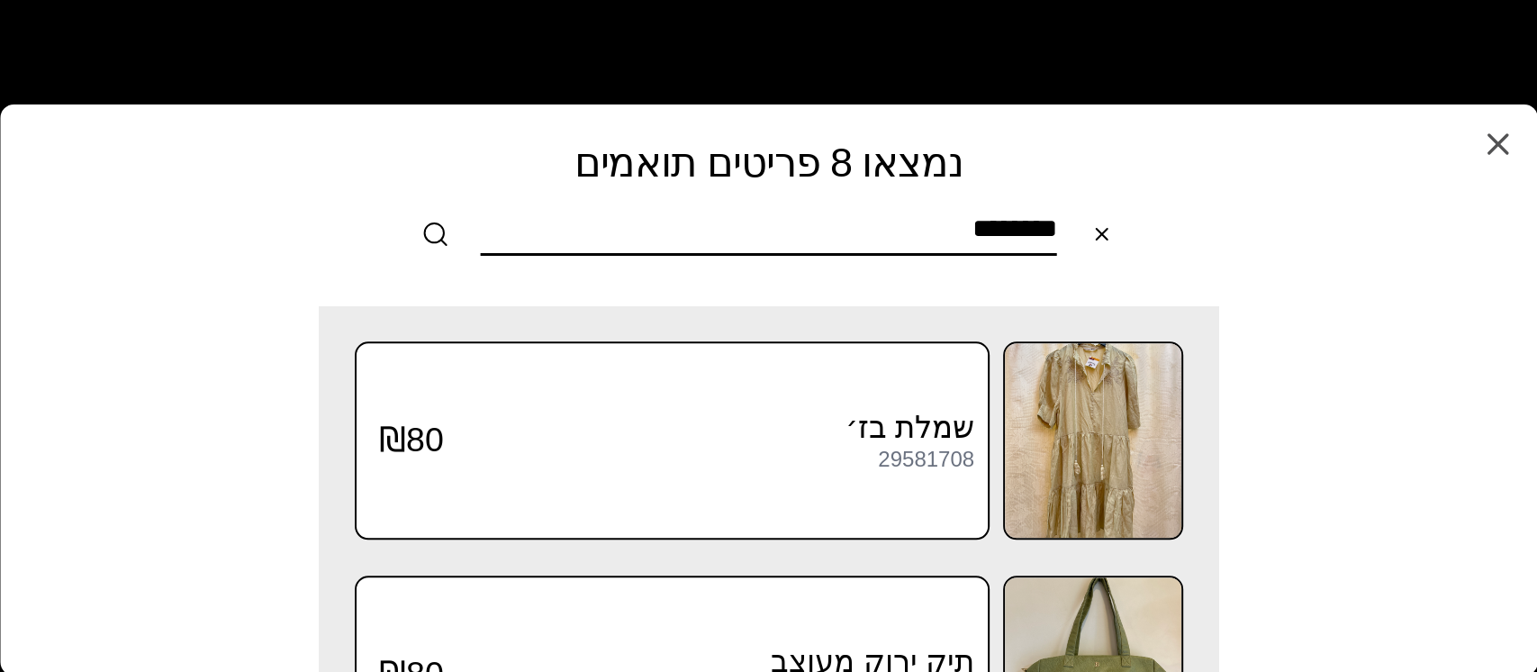
scroll to position [1524, 0]
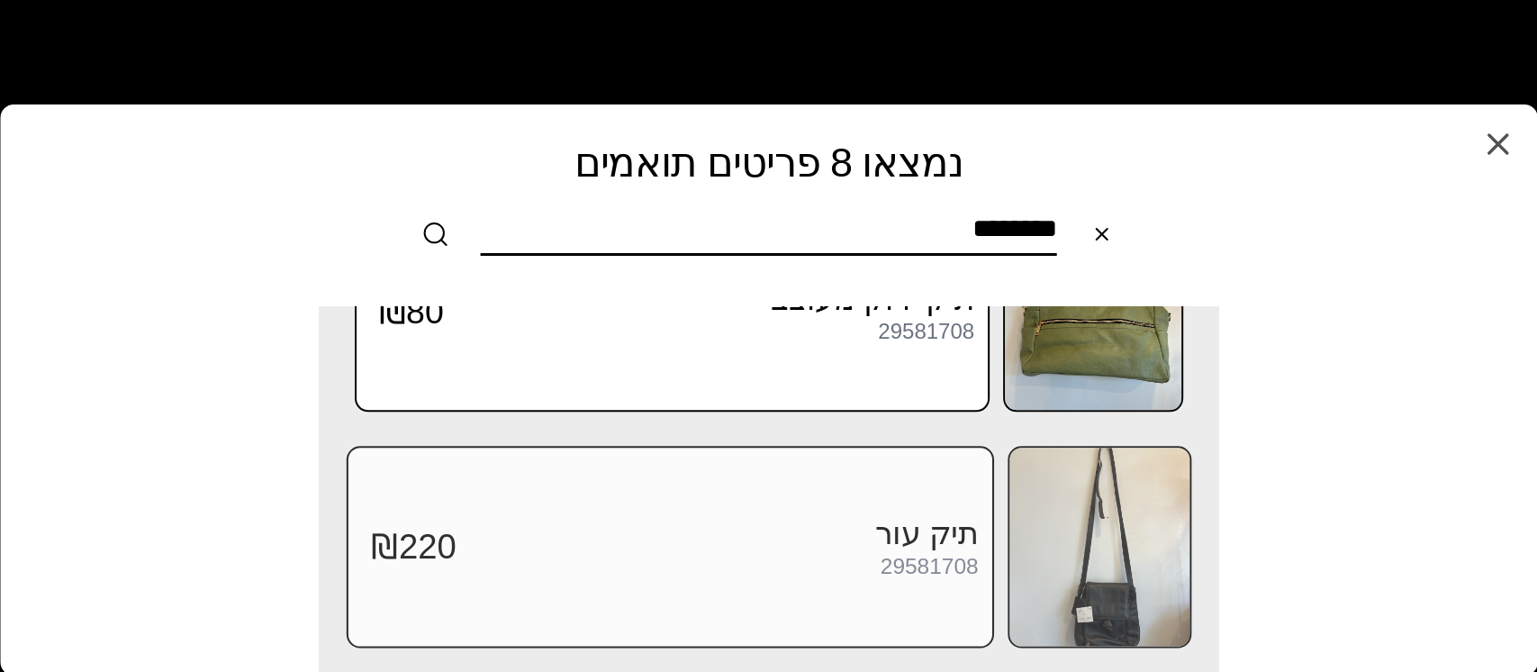
click at [1096, 546] on img at bounding box center [1099, 546] width 180 height 198
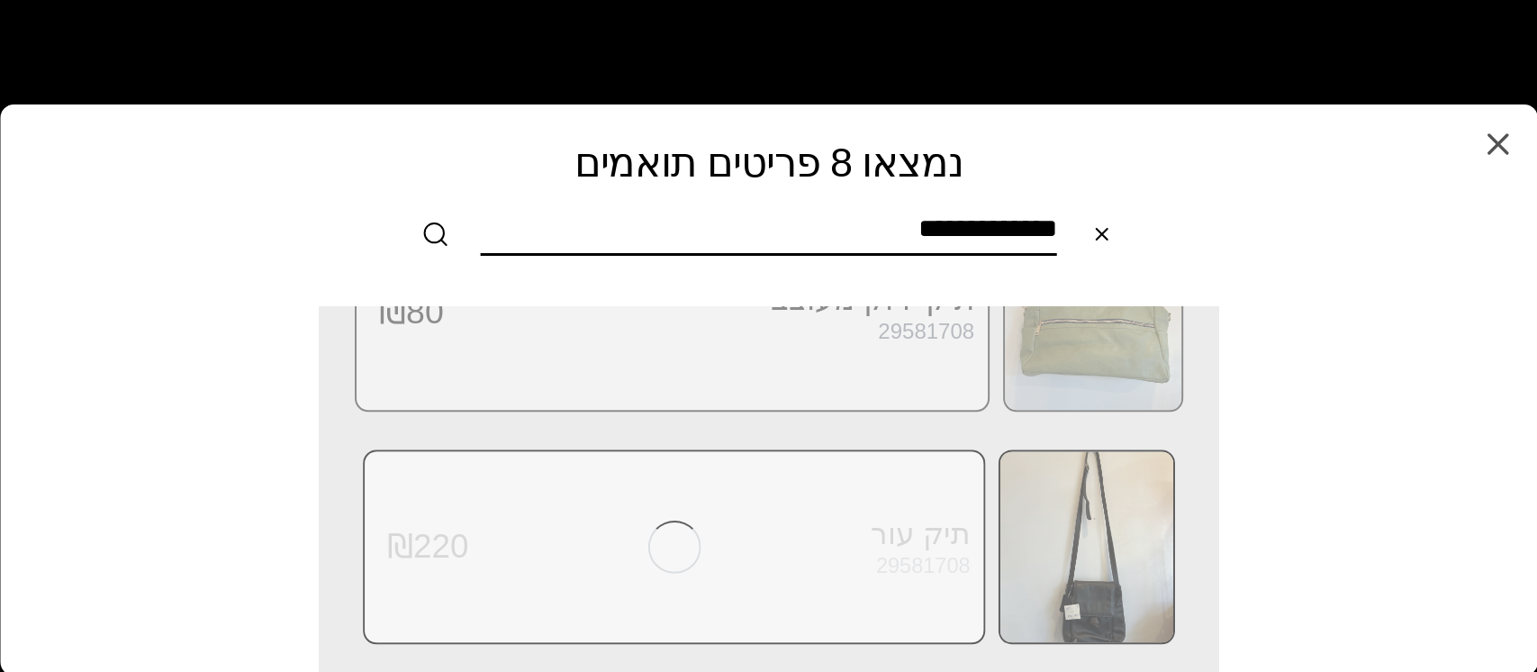
scroll to position [0, 0]
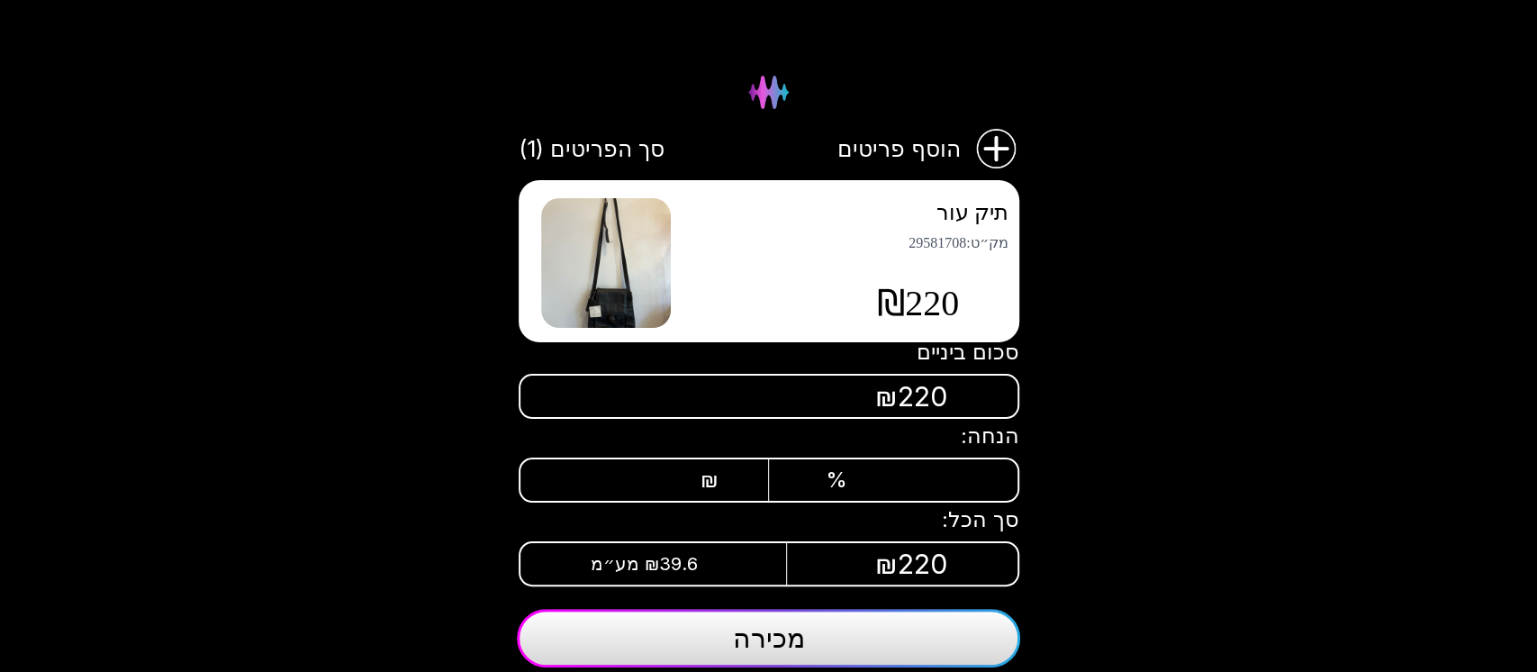
click at [648, 261] on img at bounding box center [606, 263] width 130 height 130
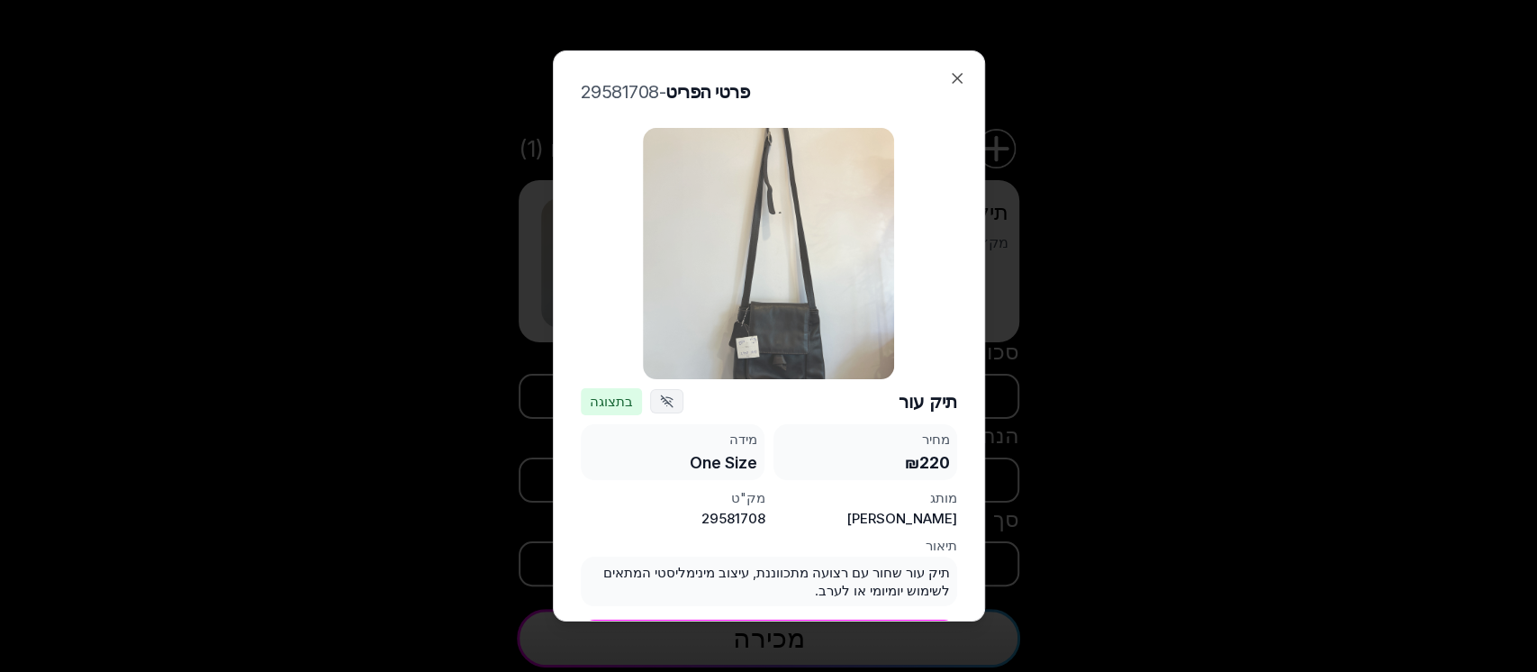
click at [751, 280] on img at bounding box center [768, 253] width 251 height 251
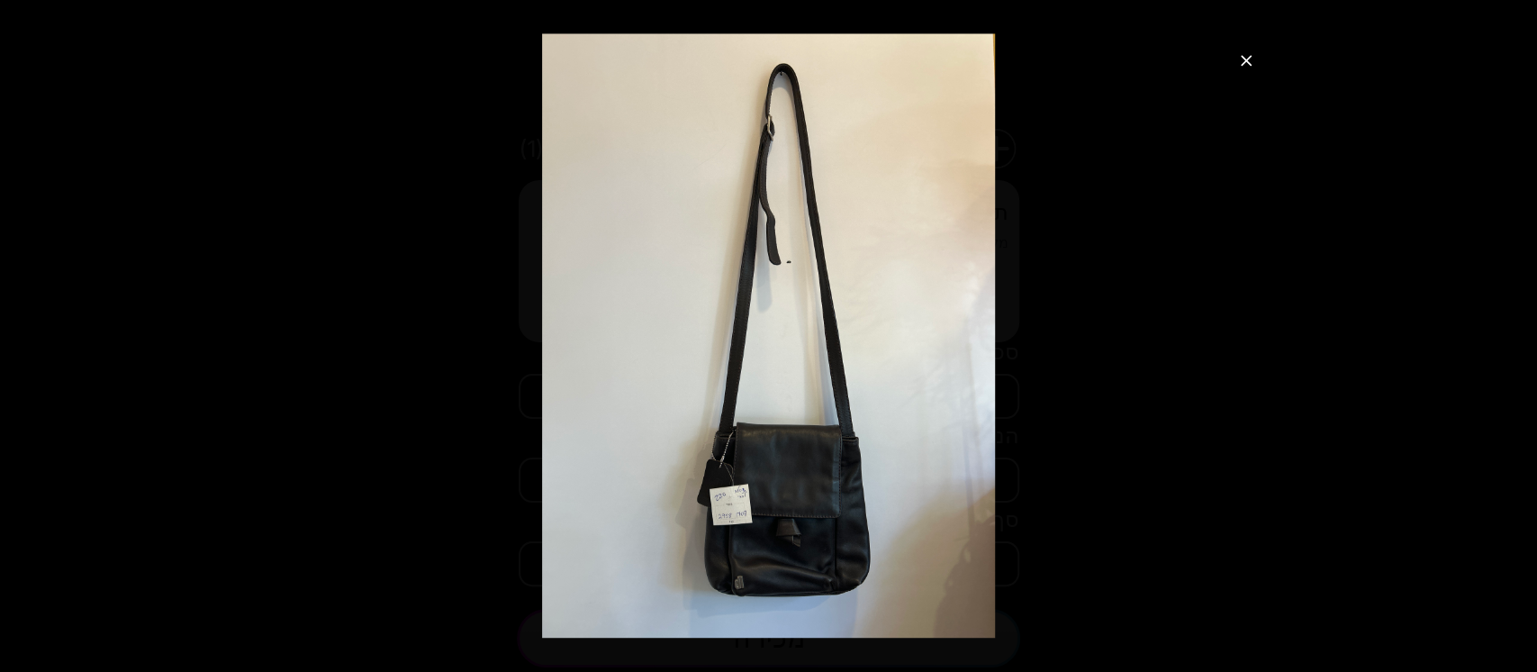
click at [1232, 59] on button "סגור תצוגת תמונה" at bounding box center [1246, 60] width 36 height 36
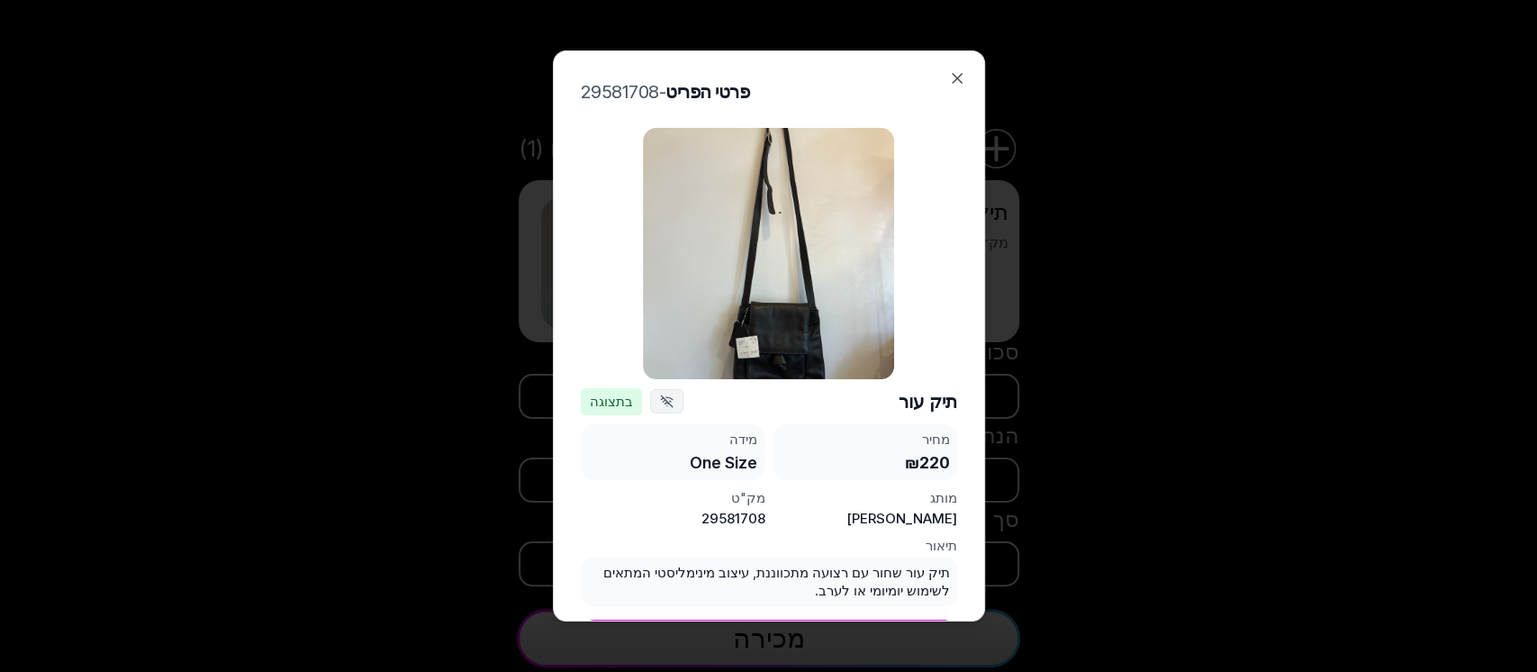
scroll to position [12, 0]
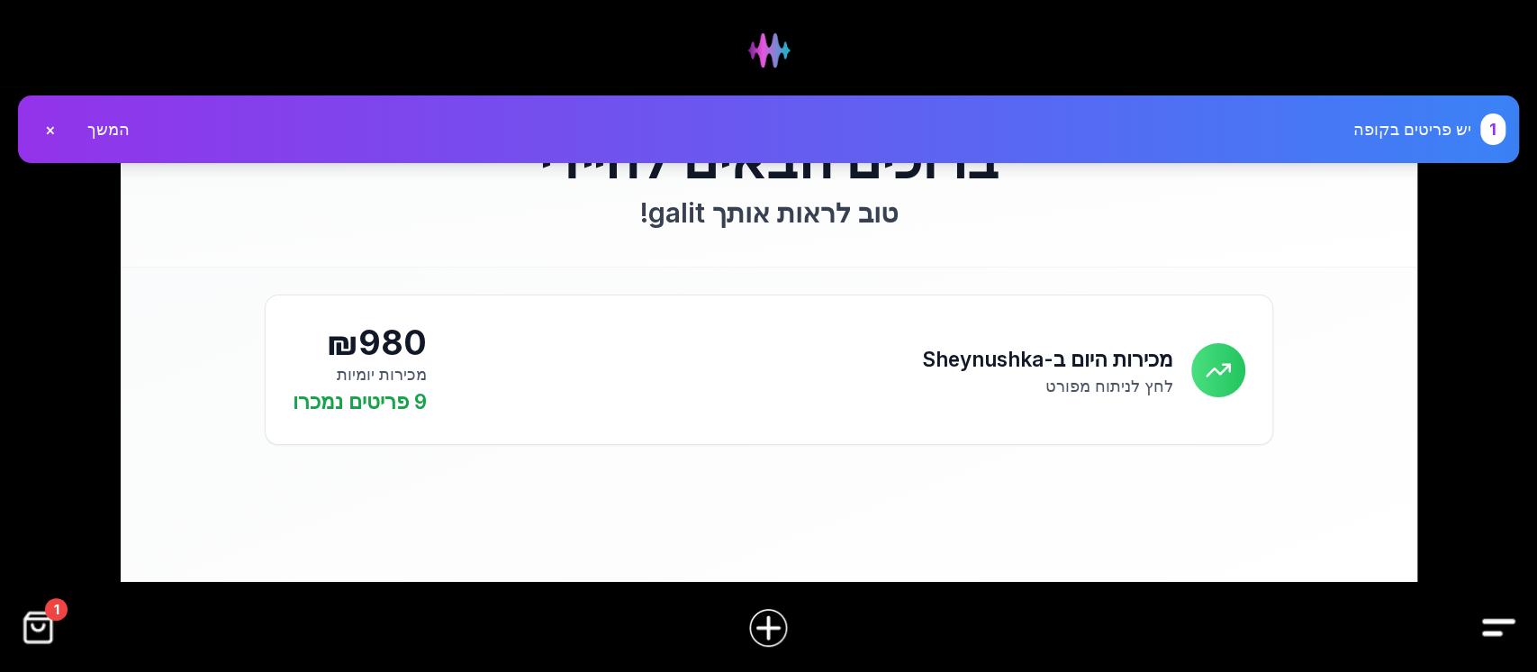
click at [41, 626] on img "קופה" at bounding box center [38, 627] width 41 height 41
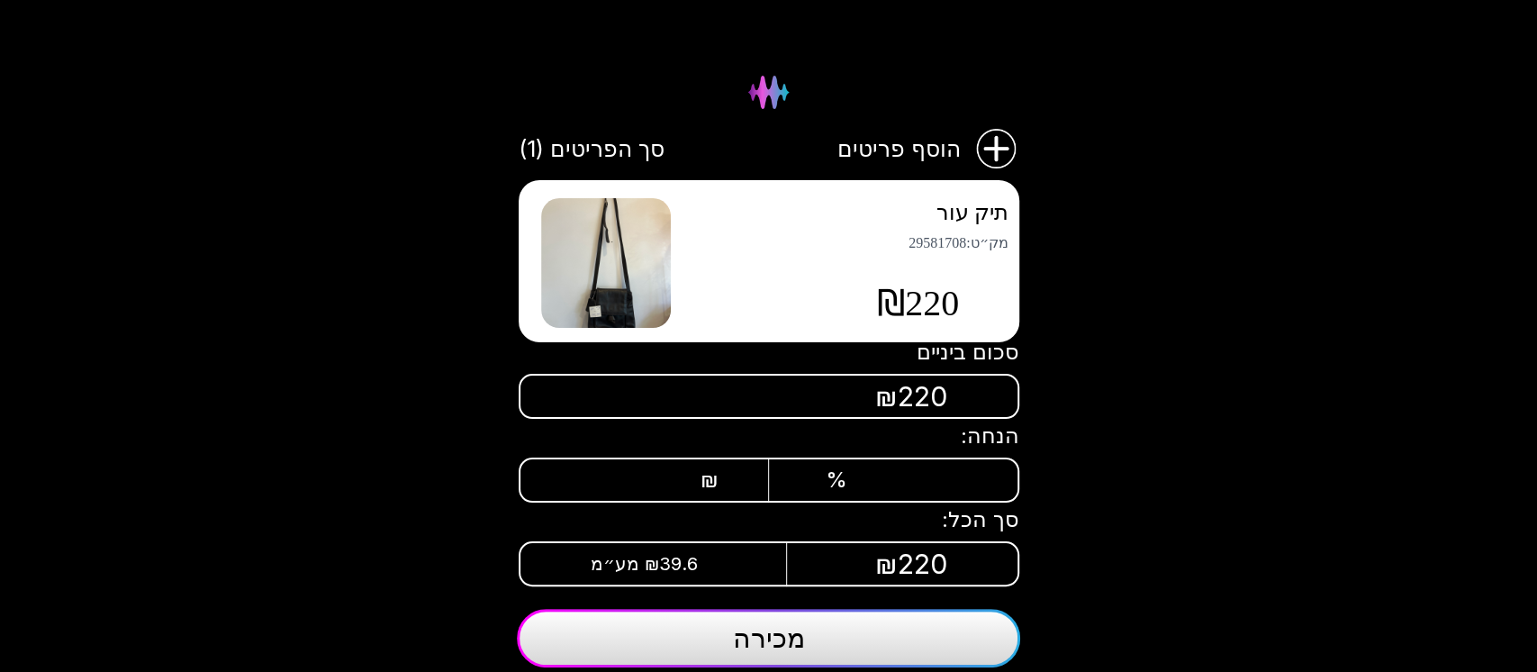
click at [770, 641] on span "מכירה" at bounding box center [769, 637] width 72 height 32
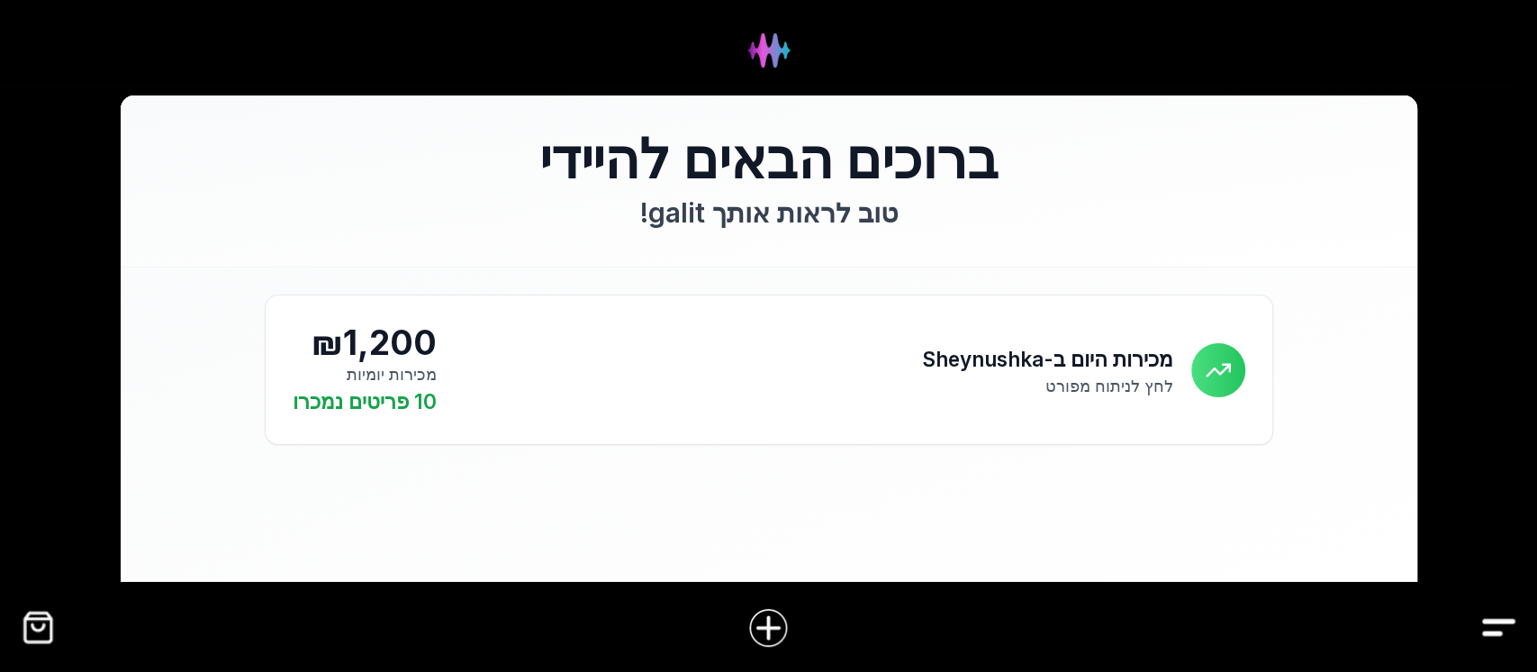
click at [28, 645] on img "קופה" at bounding box center [38, 627] width 41 height 41
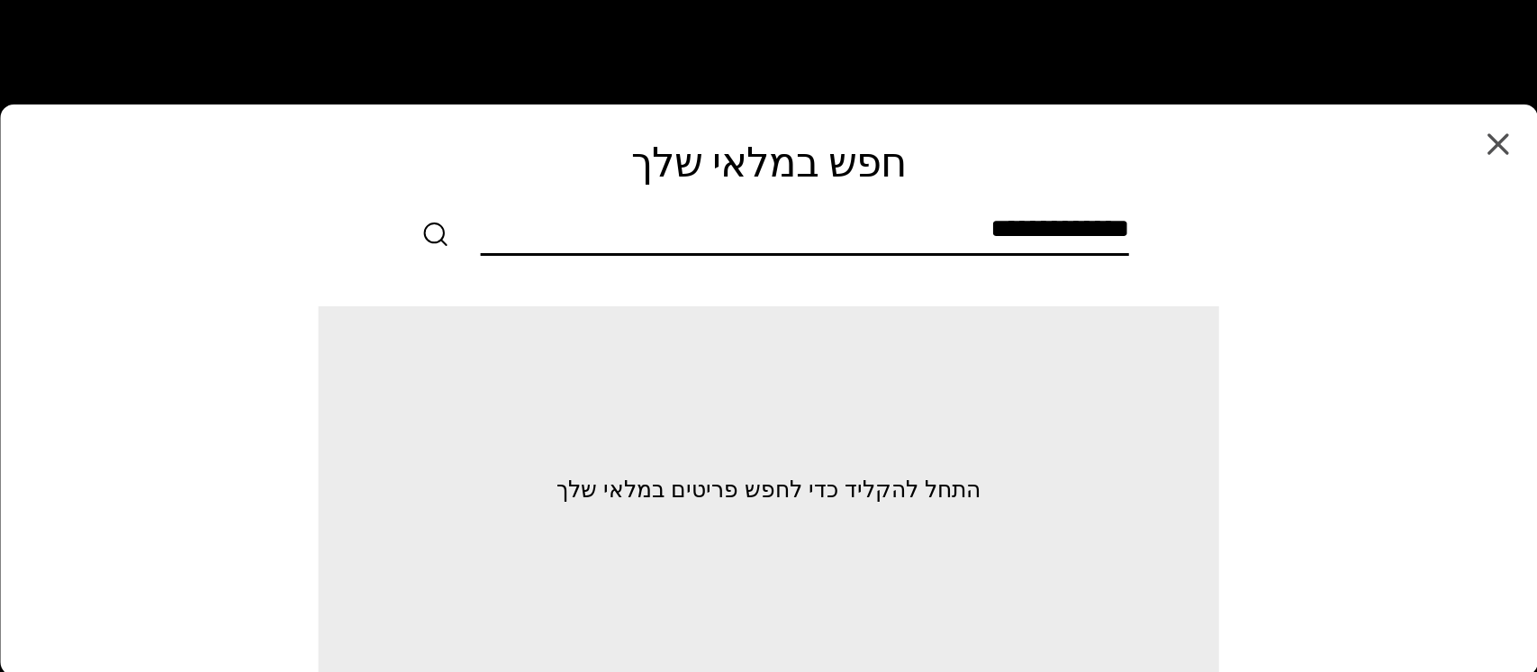
click at [645, 234] on input "text" at bounding box center [805, 232] width 648 height 41
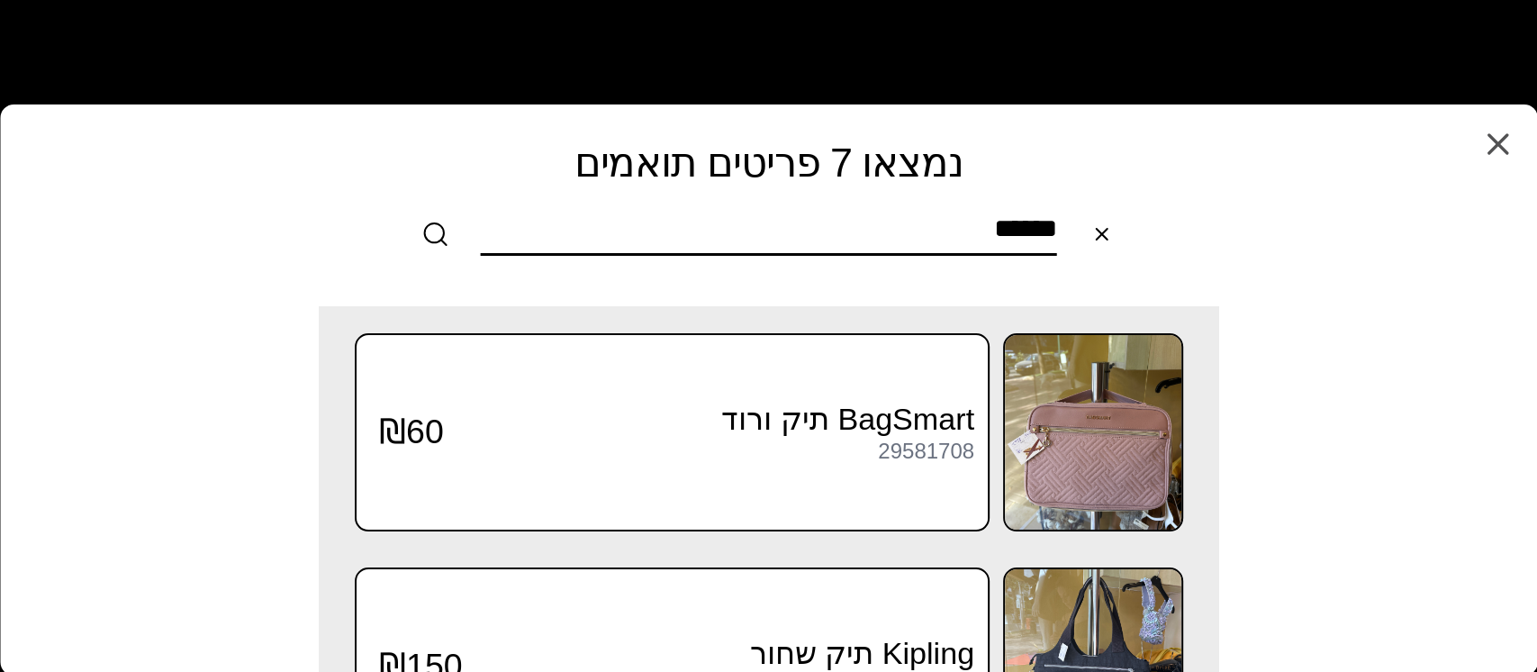
type input "*******"
